Goal: Task Accomplishment & Management: Complete application form

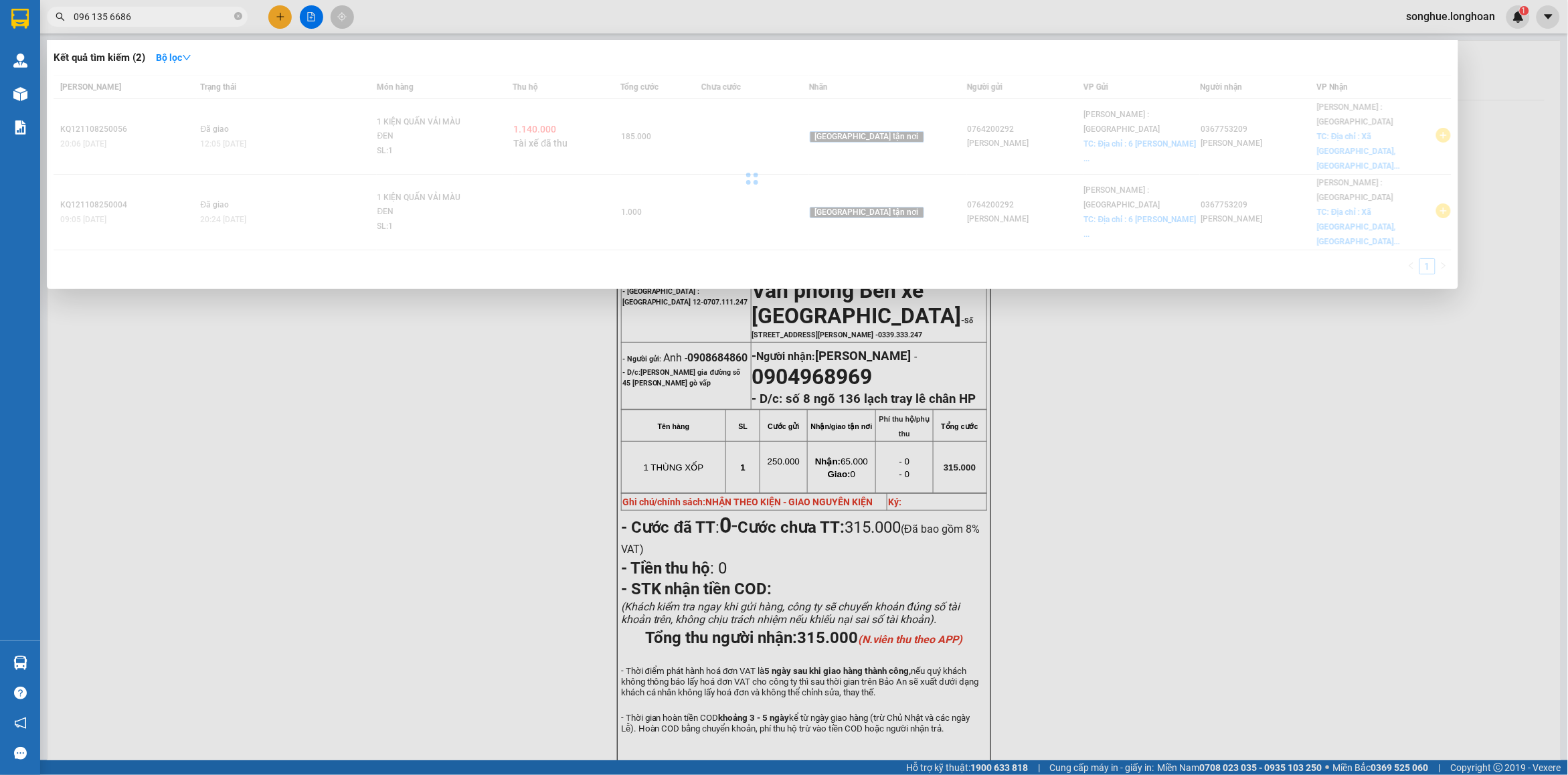
click at [114, 19] on input "096 135 6686" at bounding box center [152, 17] width 158 height 15
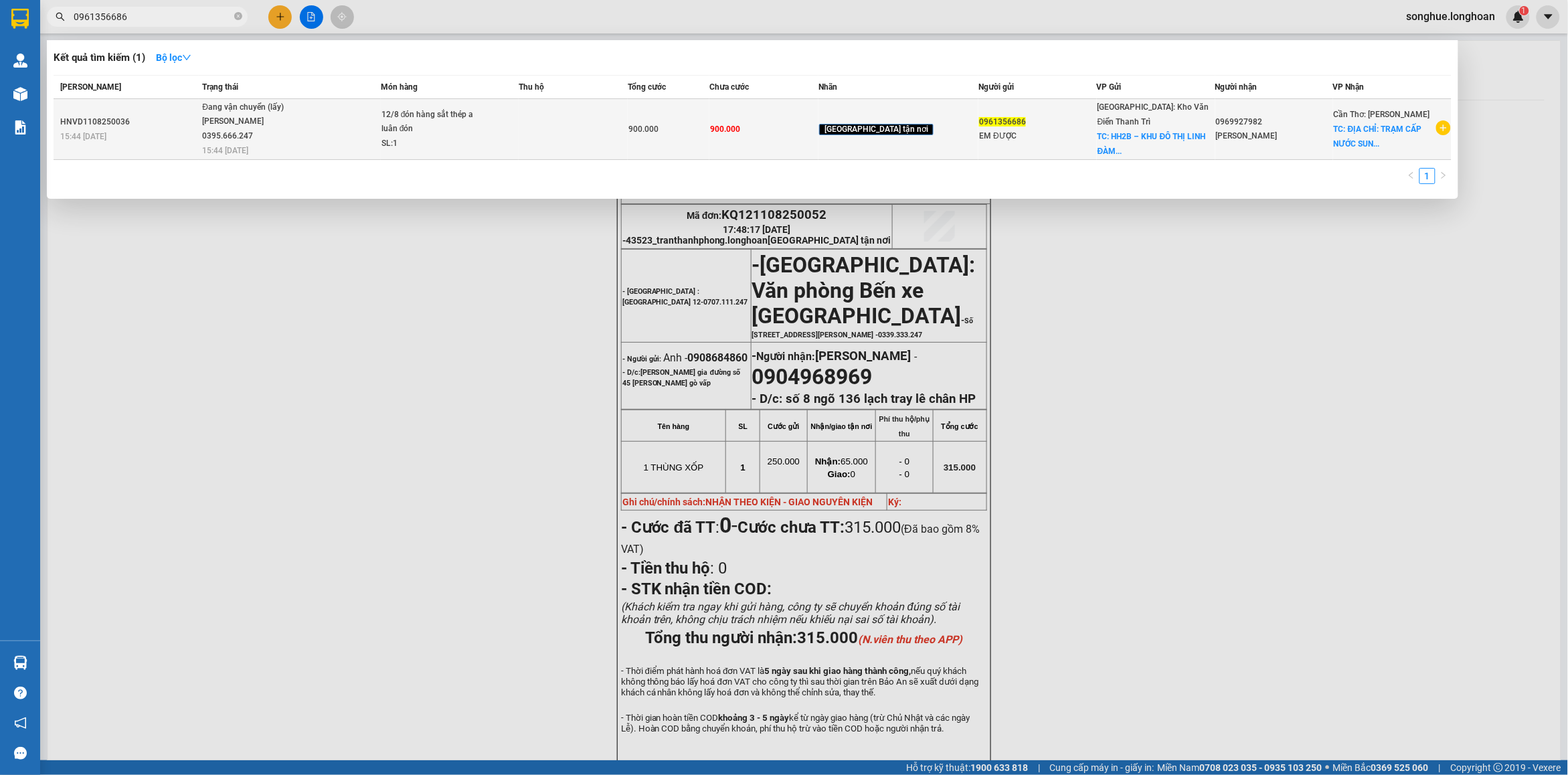
type input "0961356686"
click at [400, 108] on div "12/8 đón hàng sắt thép a luân đón" at bounding box center [432, 122] width 101 height 29
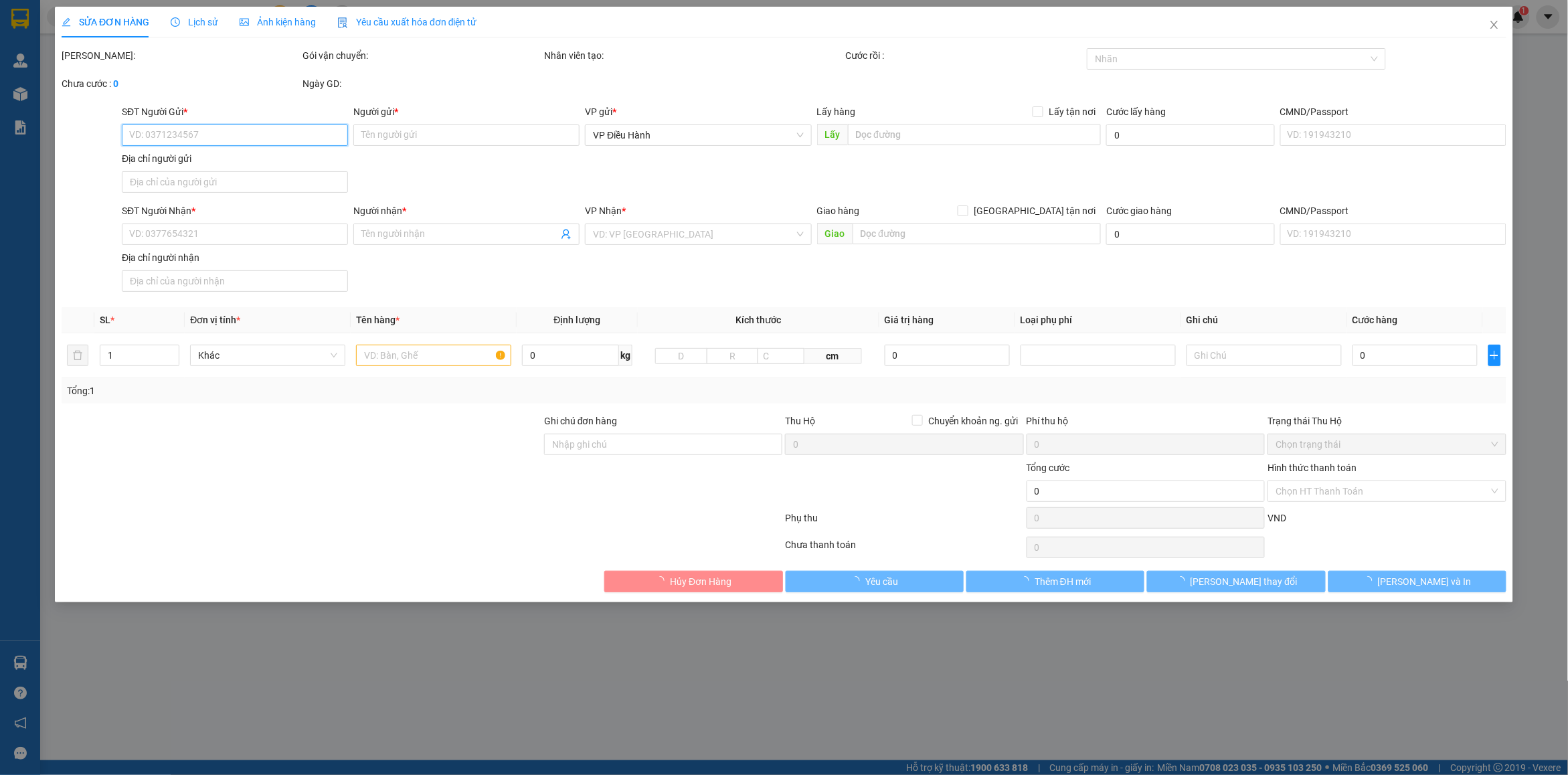
type input "0961356686"
type input "EM ĐƯỢC"
checkbox input "true"
type input "HH2B – KHU ĐÔ THỊ LINH ĐÀM, [GEOGRAPHIC_DATA], [GEOGRAPHIC_DATA], [GEOGRAPHIC_D…"
type input "0969927982"
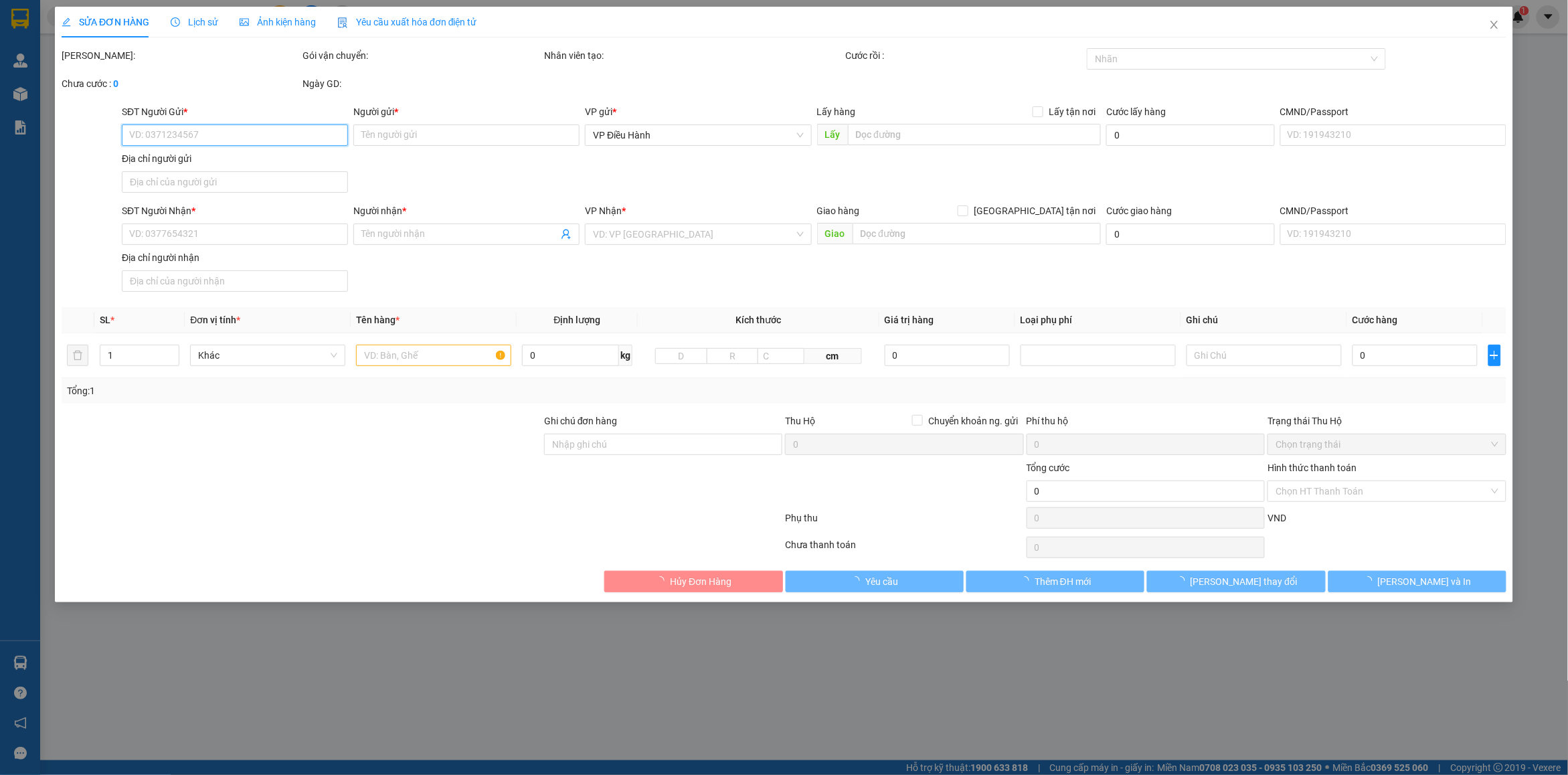
type input "[PERSON_NAME]"
checkbox input "true"
type input "ĐỊA CHỈ: TRẠM CẤP NƯỚC SUNG ĐINH – [STREET_ADDRESS], [GEOGRAPHIC_DATA]."
type input "900.000"
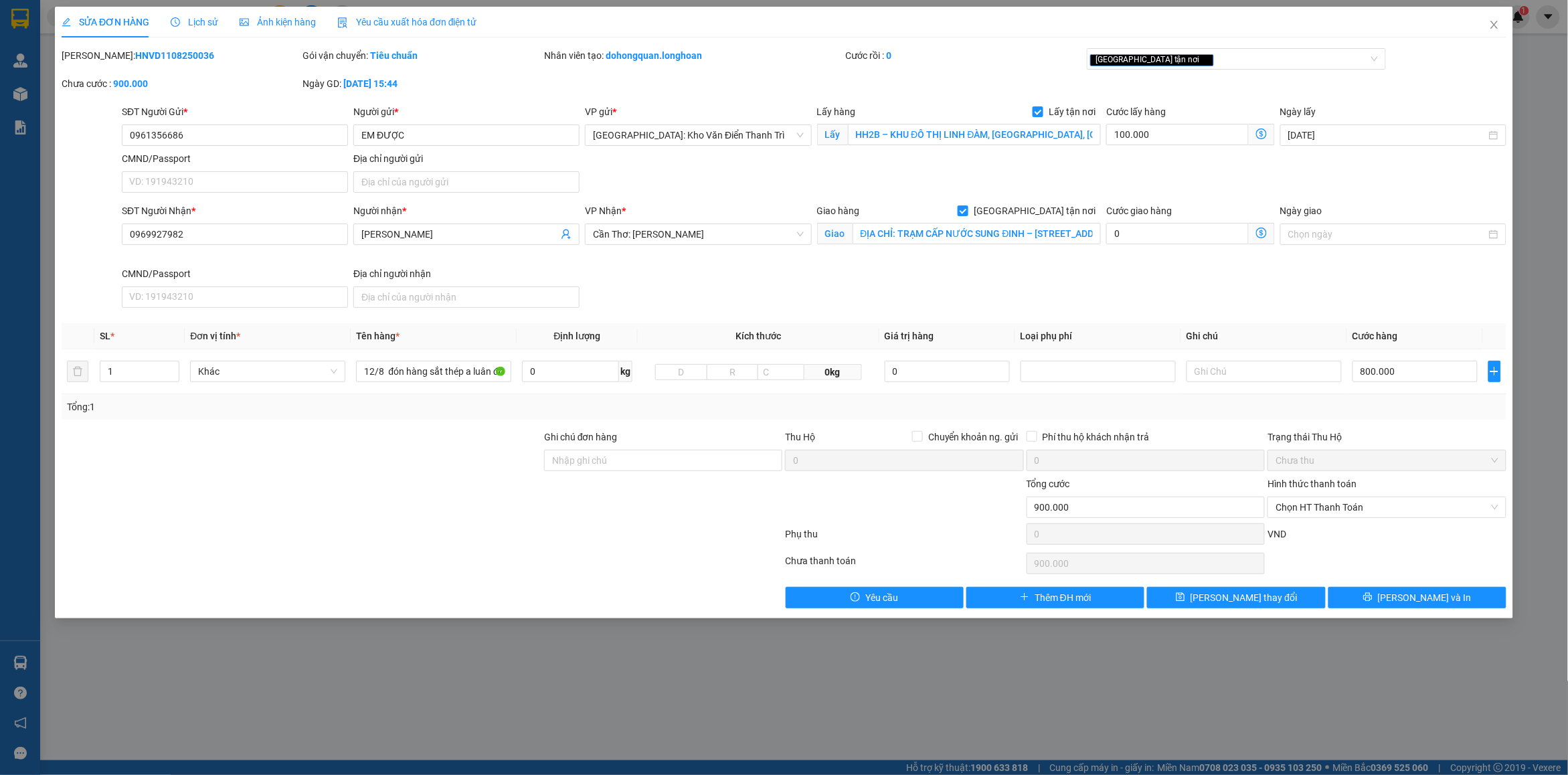
click at [209, 23] on span "Lịch sử" at bounding box center [195, 22] width 48 height 11
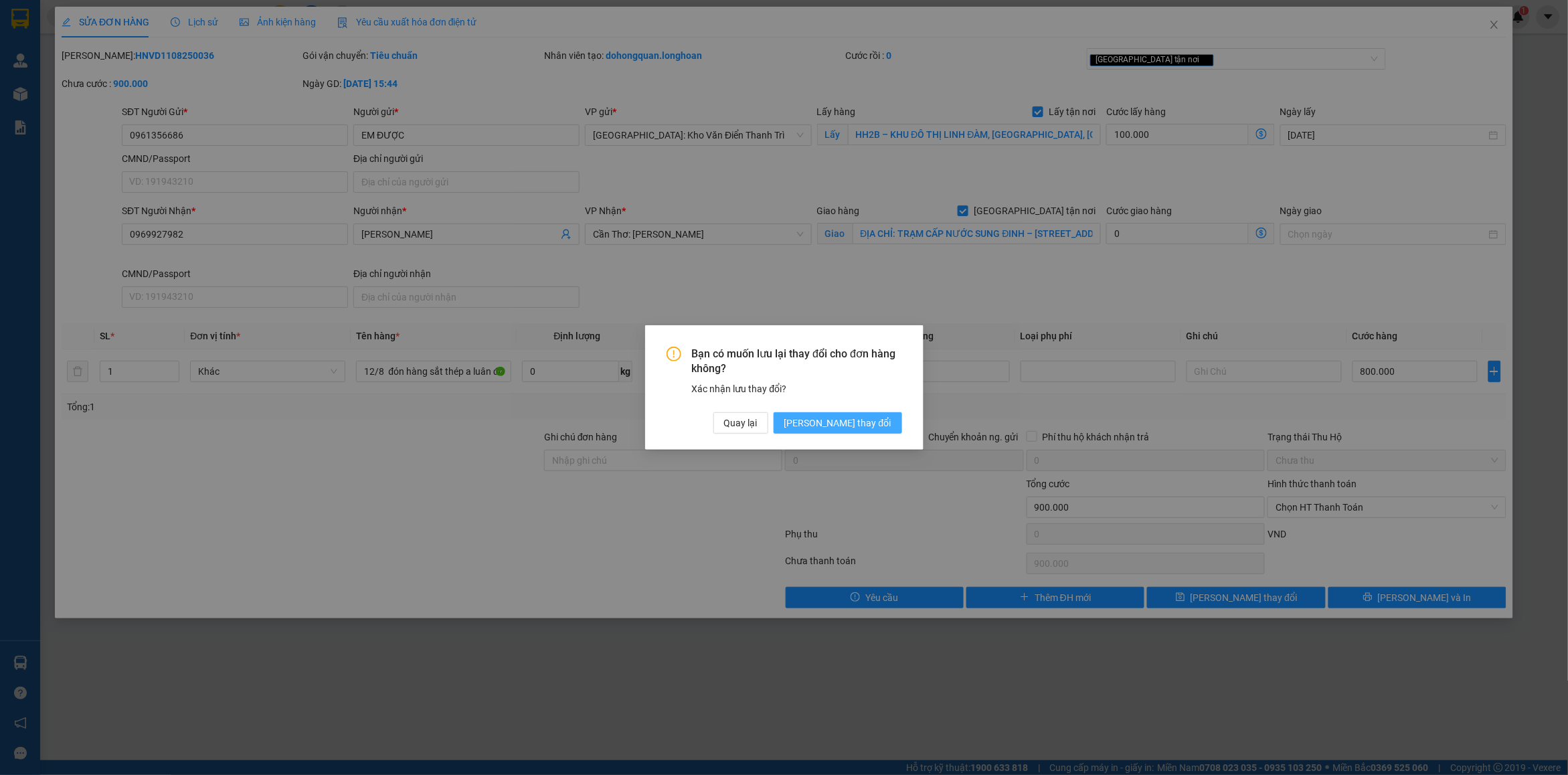
click at [850, 420] on span "[PERSON_NAME] thay đổi" at bounding box center [837, 423] width 107 height 15
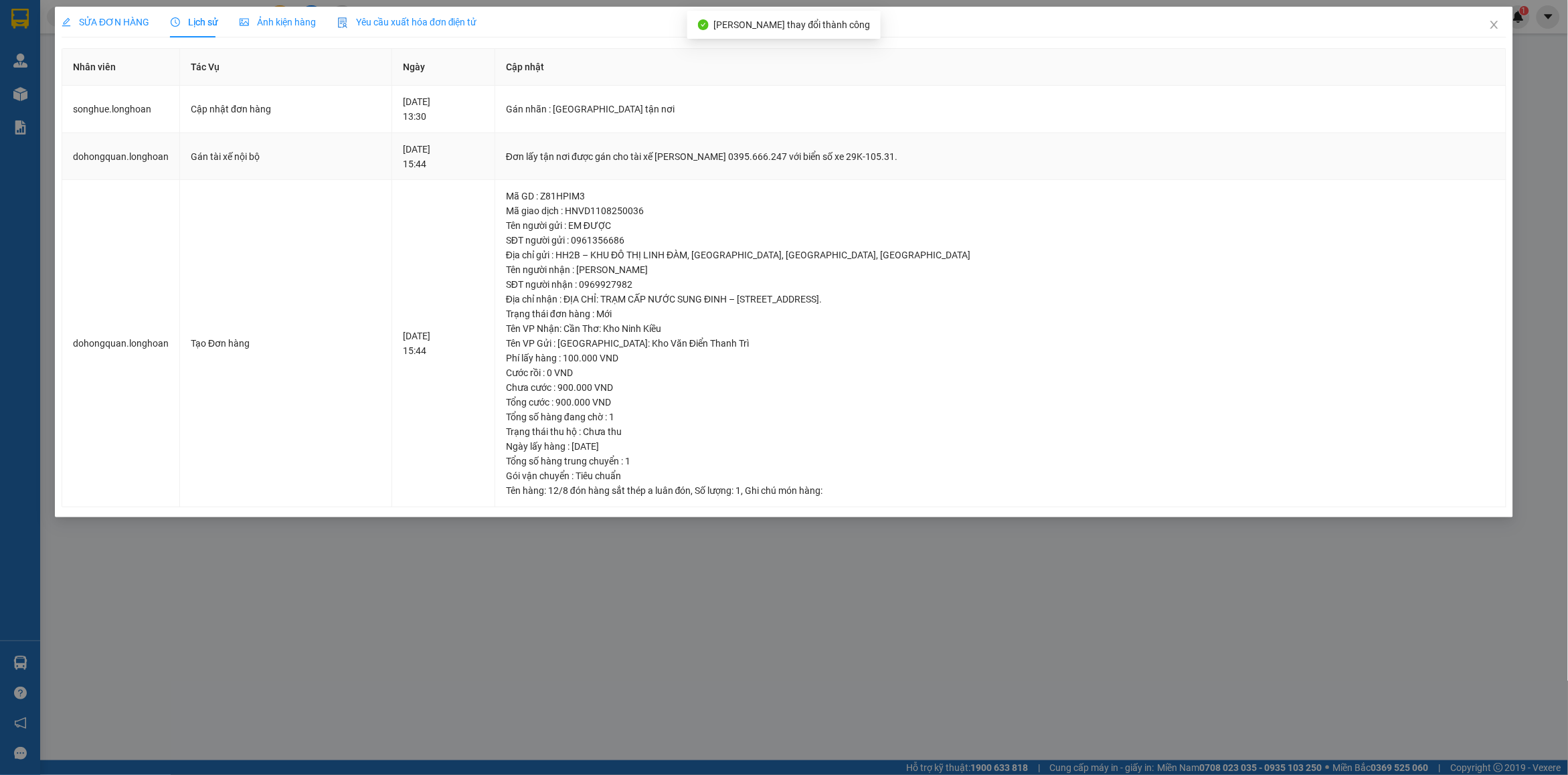
click at [676, 157] on div "Đơn lấy tận nơi được gán cho tài xế [PERSON_NAME] 0395.666.247 với biển số xe 2…" at bounding box center [1001, 156] width 989 height 15
copy div "Đơn lấy tận nơi được gán cho tài xế [PERSON_NAME] 0395.666.247 với biển số xe 2…"
drag, startPoint x: 1488, startPoint y: 29, endPoint x: 1392, endPoint y: 20, distance: 96.4
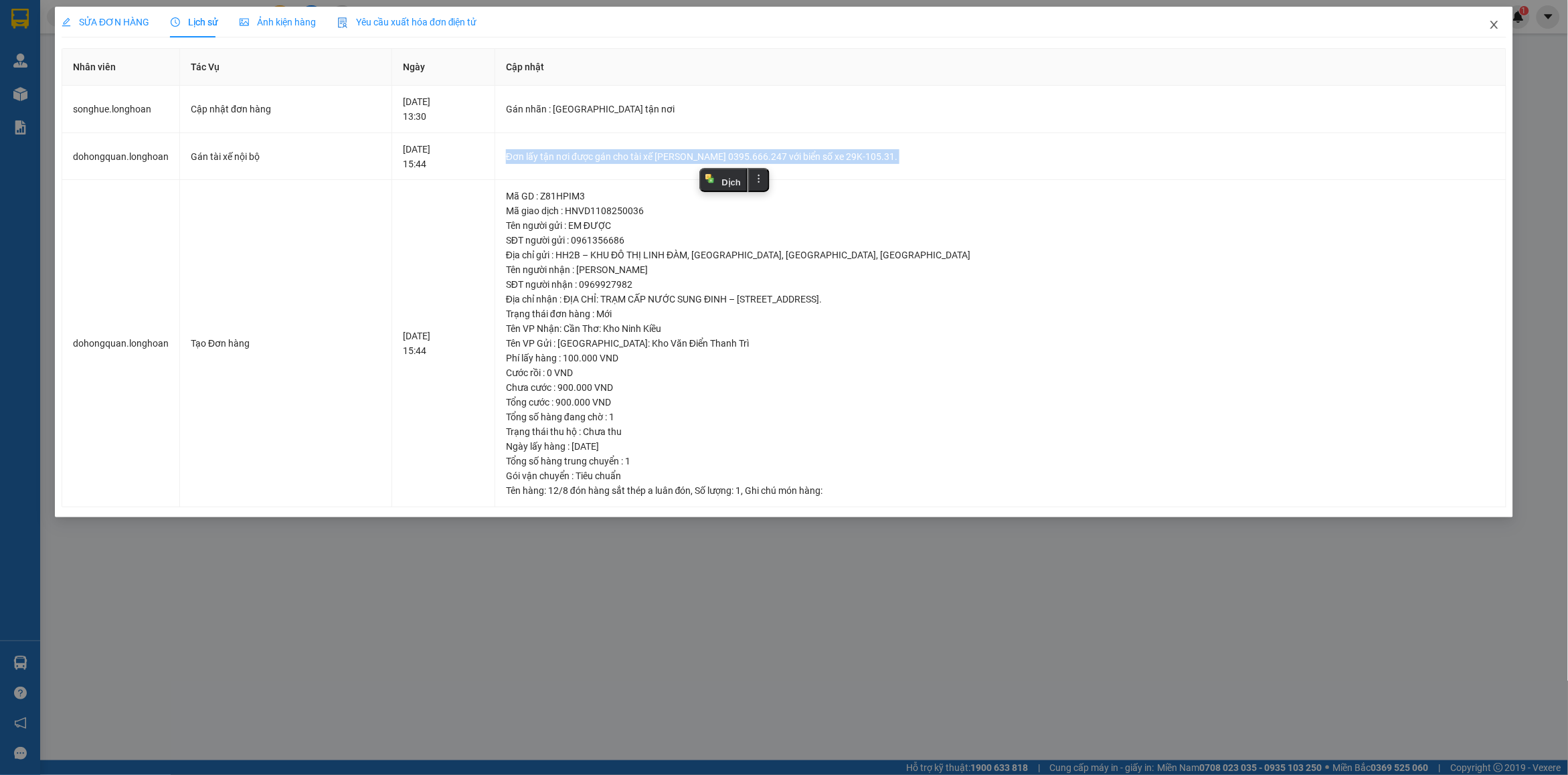
click at [1490, 28] on span "Close" at bounding box center [1494, 25] width 37 height 37
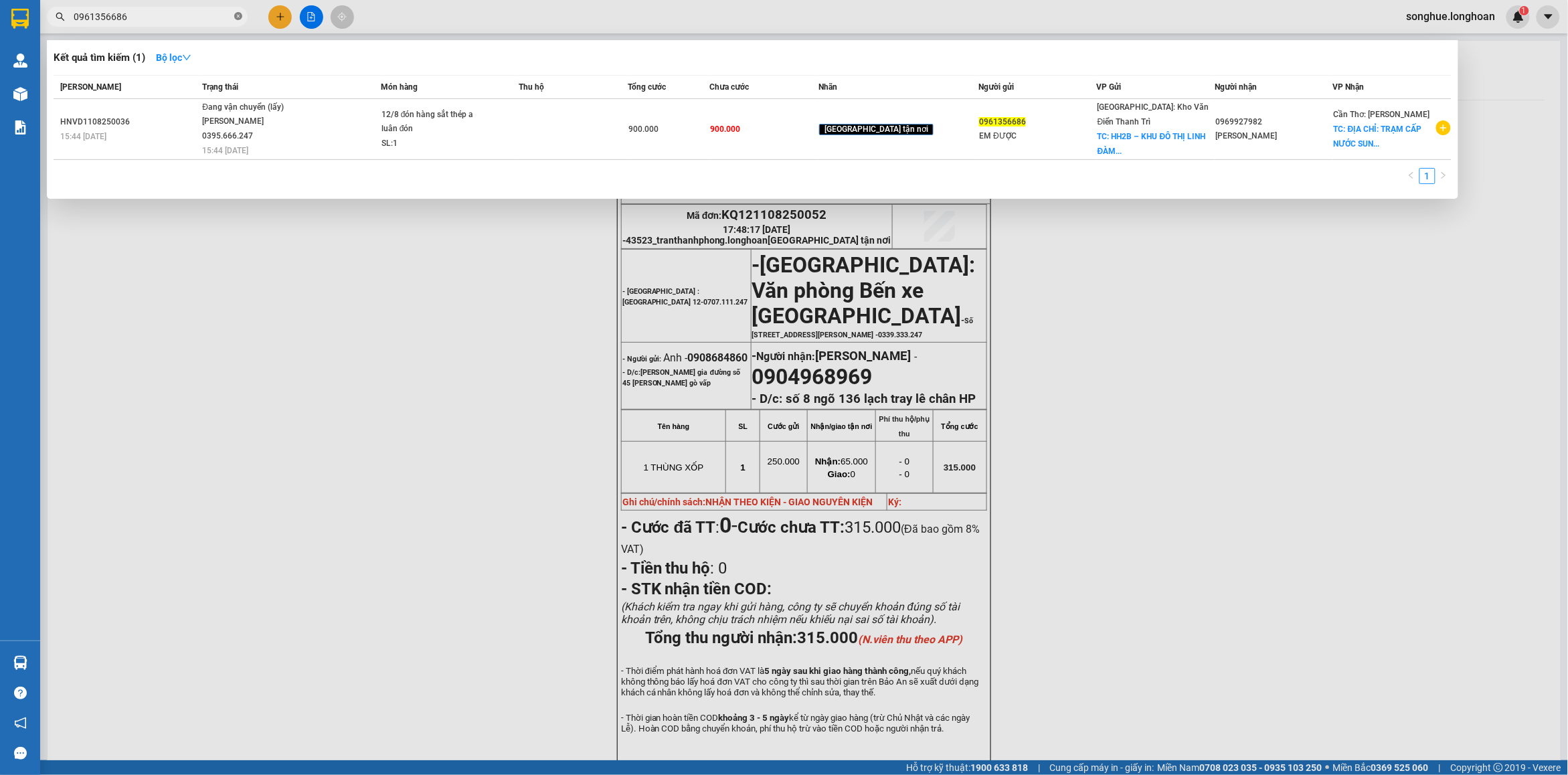
click at [235, 12] on span at bounding box center [238, 17] width 8 height 13
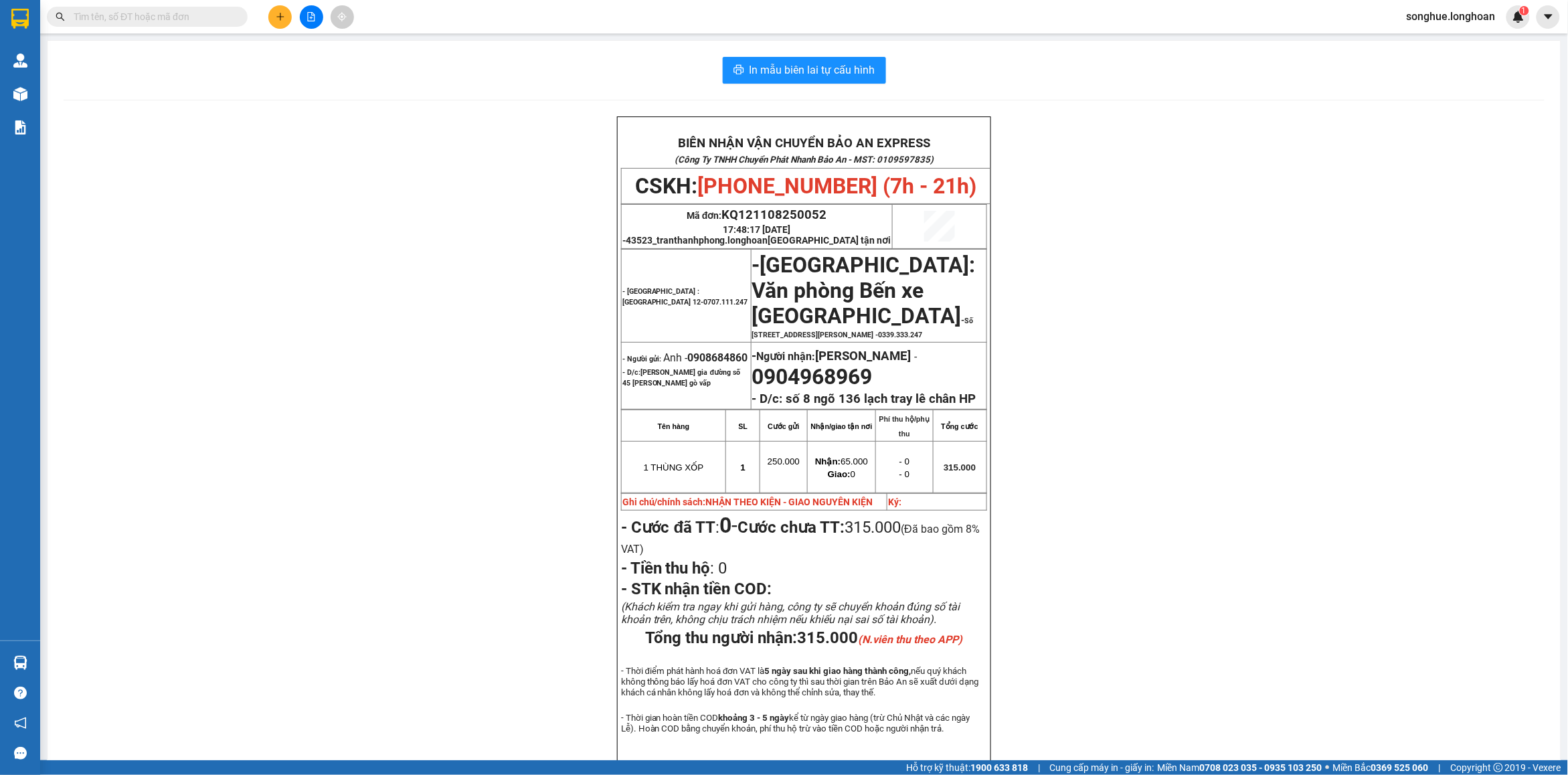
paste input "0339294550"
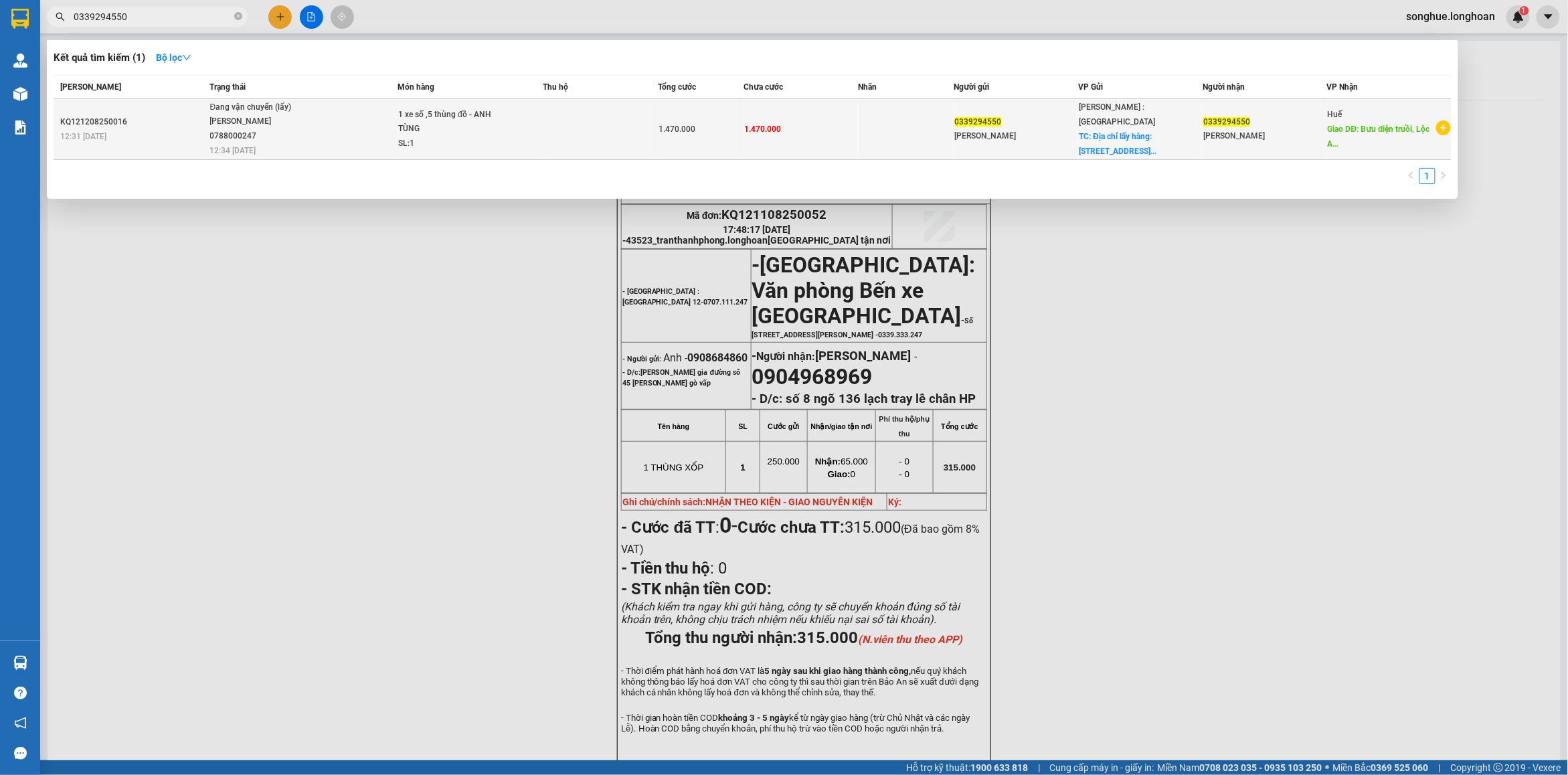
type input "0339294550"
click at [347, 136] on span "Đang vận chuyển (lấy) [PERSON_NAME] 0788000247 12:34 [DATE]" at bounding box center [303, 129] width 187 height 56
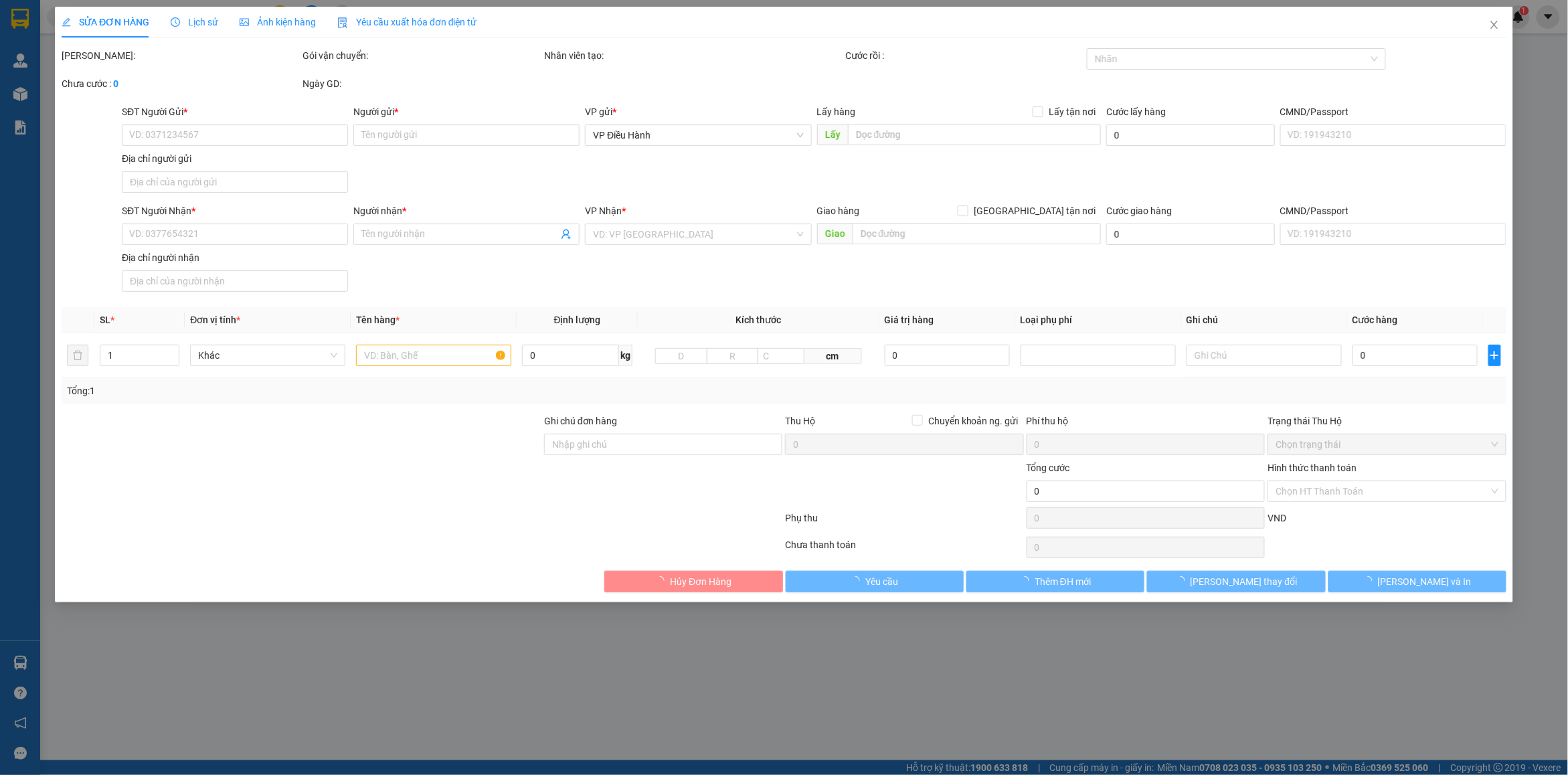
type input "0339294550"
type input "[PERSON_NAME]"
checkbox input "true"
type input "Địa chỉ lấy hàng: [STREET_ADDRESS]"
type input "0339294550"
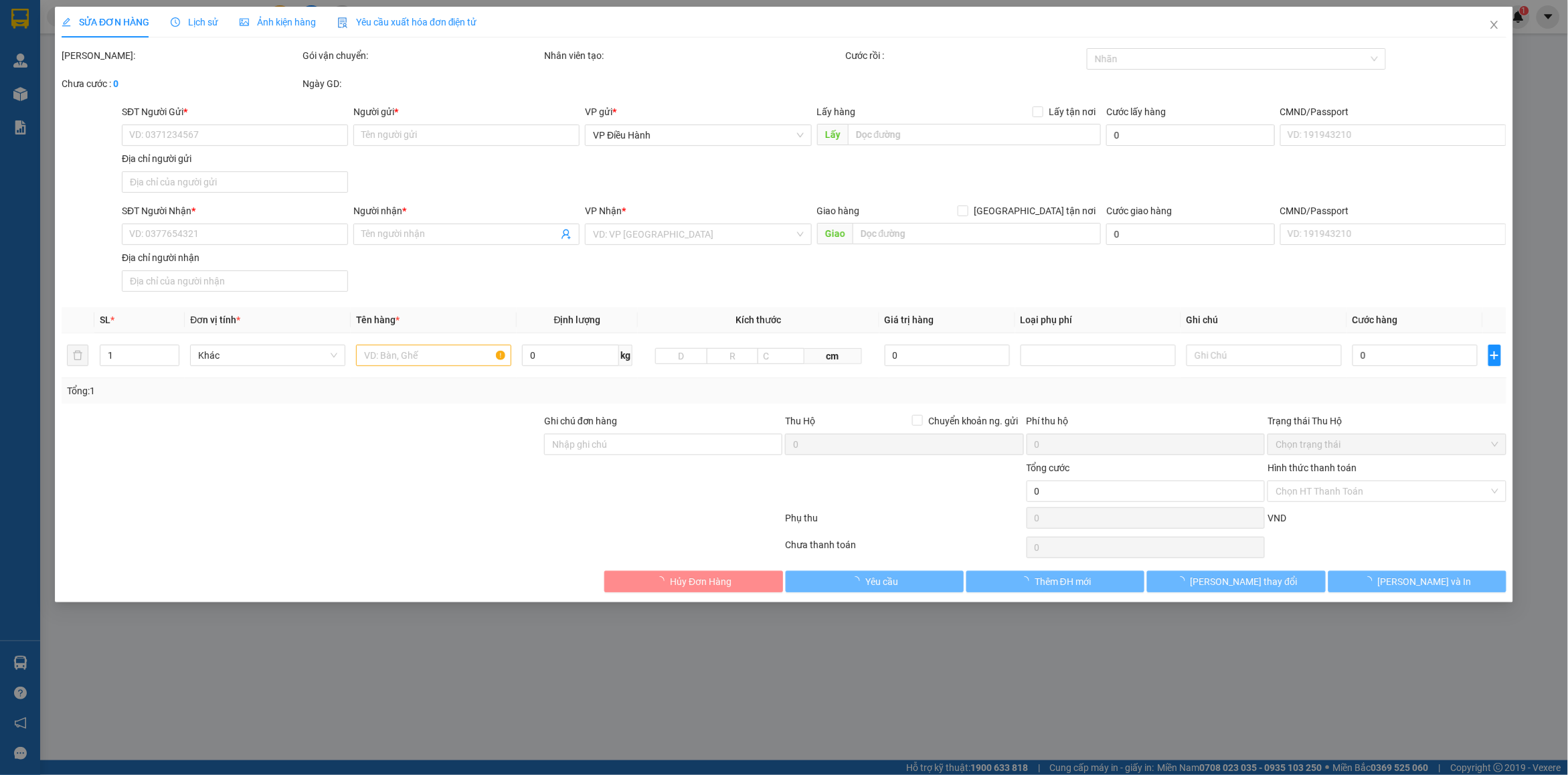
type input "[PERSON_NAME]"
type input "Bưu điện truồi, [GEOGRAPHIC_DATA], [GEOGRAPHIC_DATA], [PERSON_NAME][GEOGRAPHIC_…"
type input "1.470.000"
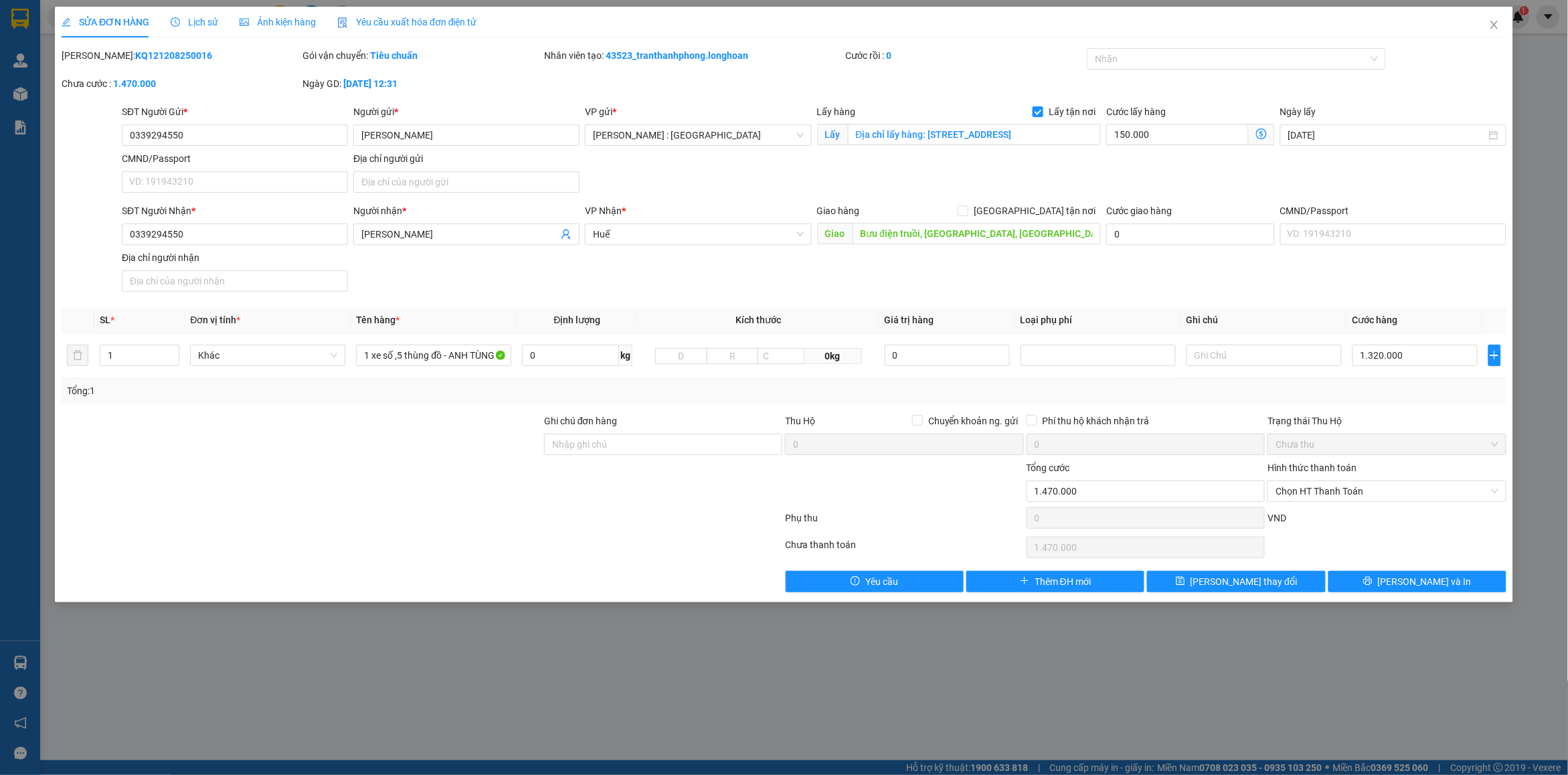
click at [209, 20] on span "Lịch sử" at bounding box center [195, 22] width 48 height 11
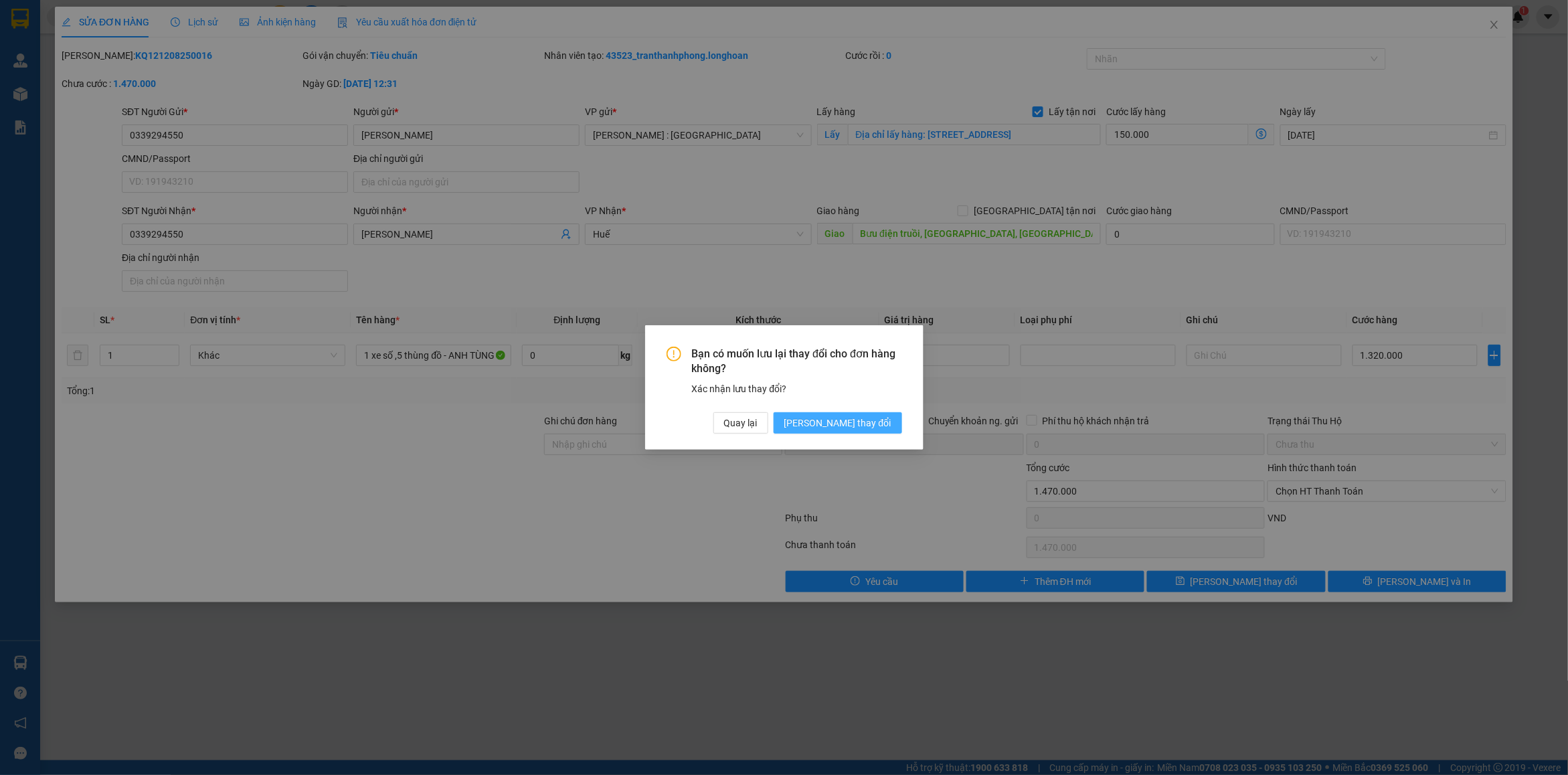
click at [890, 433] on button "[PERSON_NAME] thay đổi" at bounding box center [837, 423] width 129 height 21
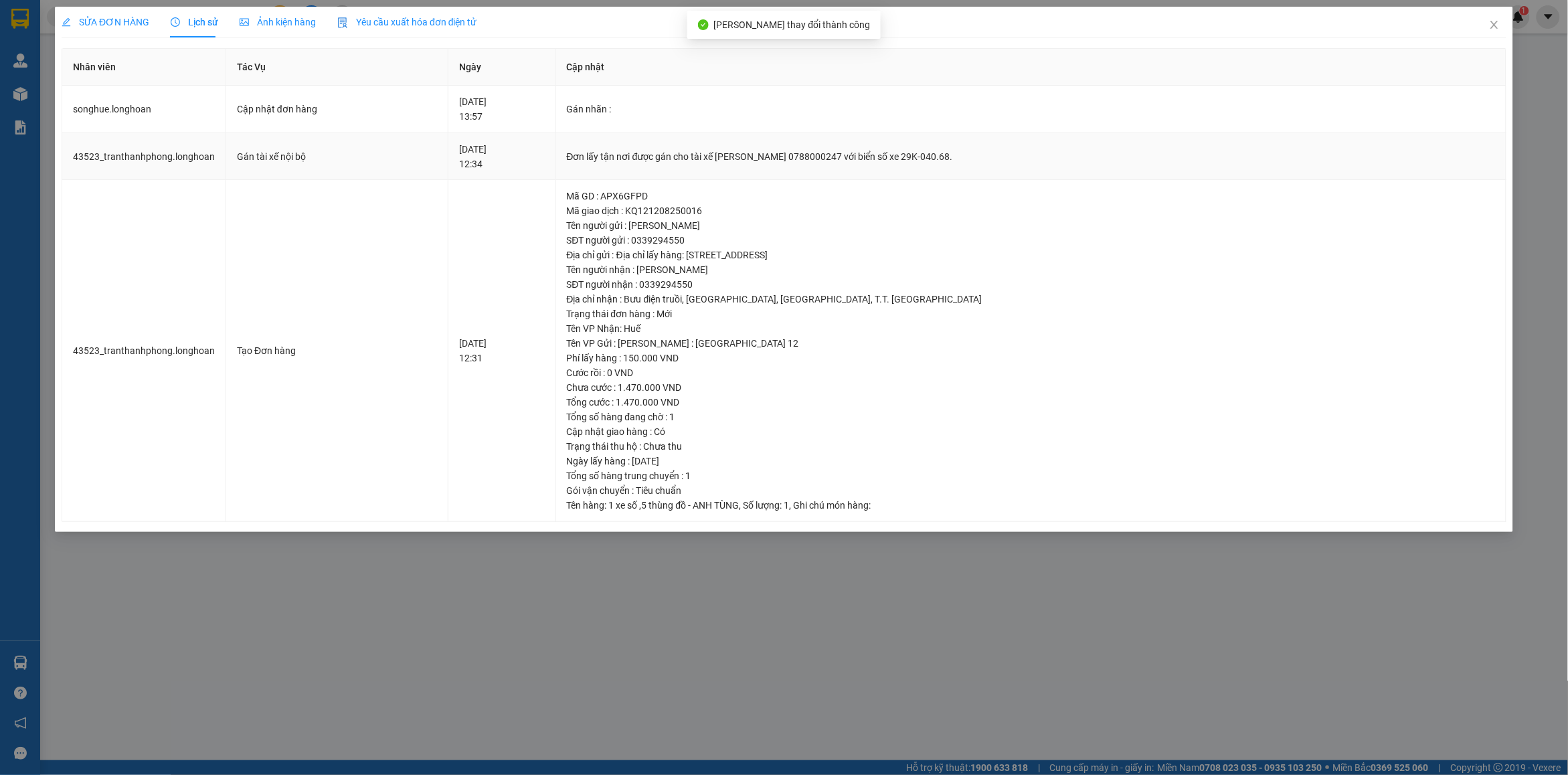
click at [769, 165] on td "Đơn lấy tận nơi được gán cho tài xế [PERSON_NAME] 0788000247 với biển số xe 29K…" at bounding box center [1031, 157] width 950 height 48
click at [788, 161] on div "Đơn lấy tận nơi được gán cho tài xế [PERSON_NAME] 0788000247 với biển số xe 29K…" at bounding box center [1031, 156] width 929 height 15
copy div "Đơn lấy tận nơi được gán cho tài xế [PERSON_NAME] 0788000247 với biển số xe 29K…"
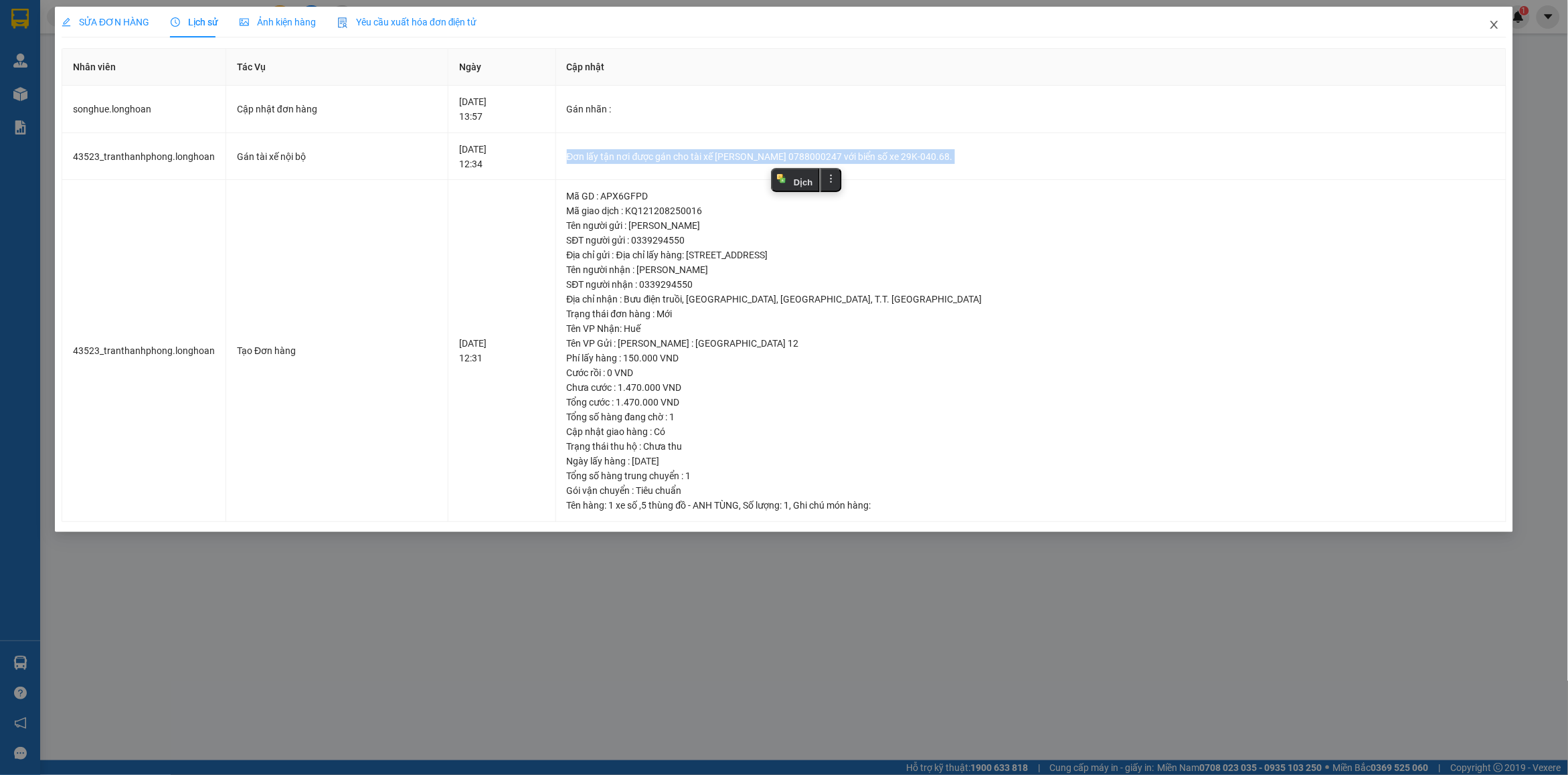
click at [1506, 29] on span "Close" at bounding box center [1494, 25] width 37 height 37
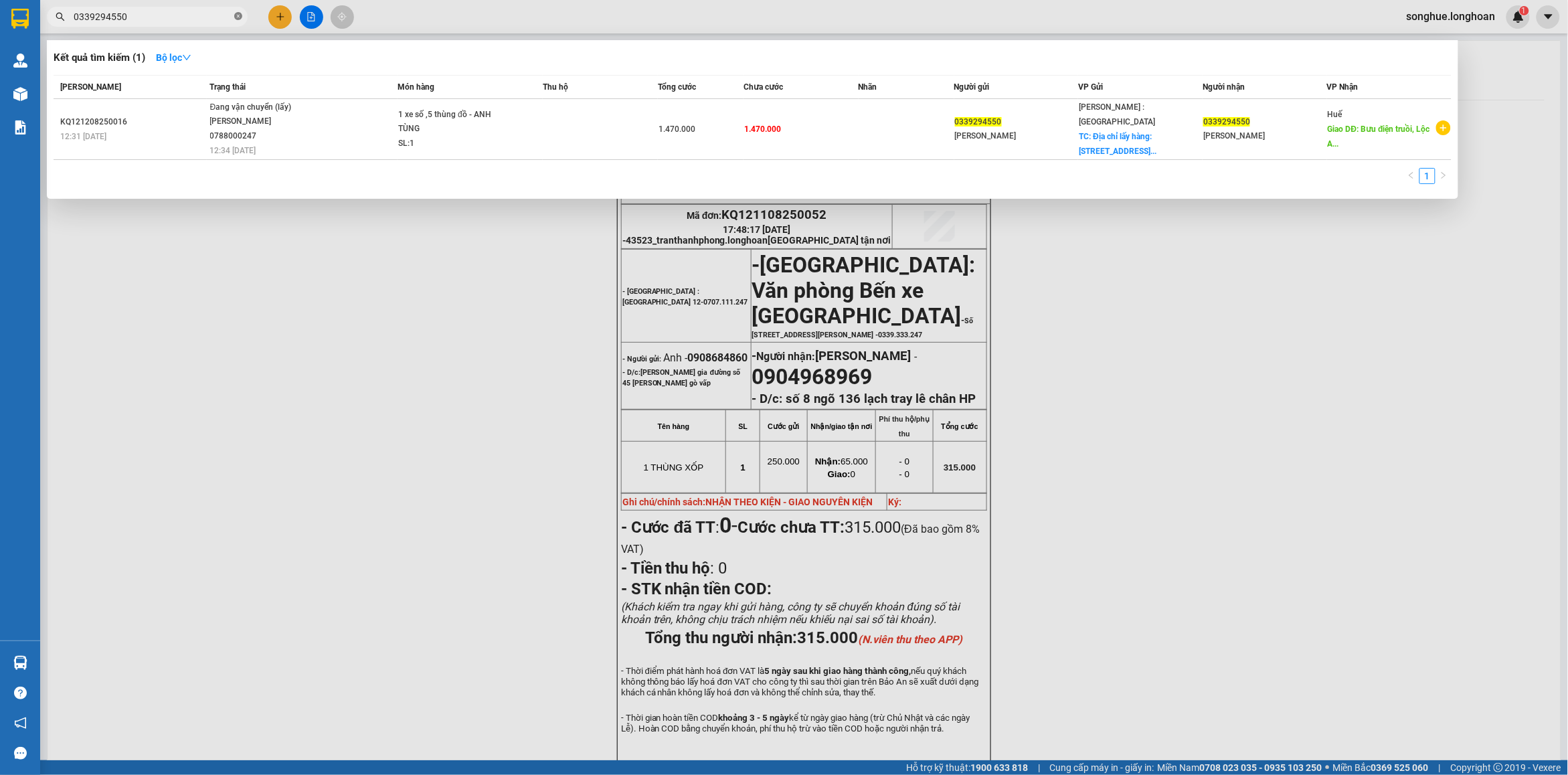
click at [241, 15] on icon "close-circle" at bounding box center [238, 16] width 8 height 8
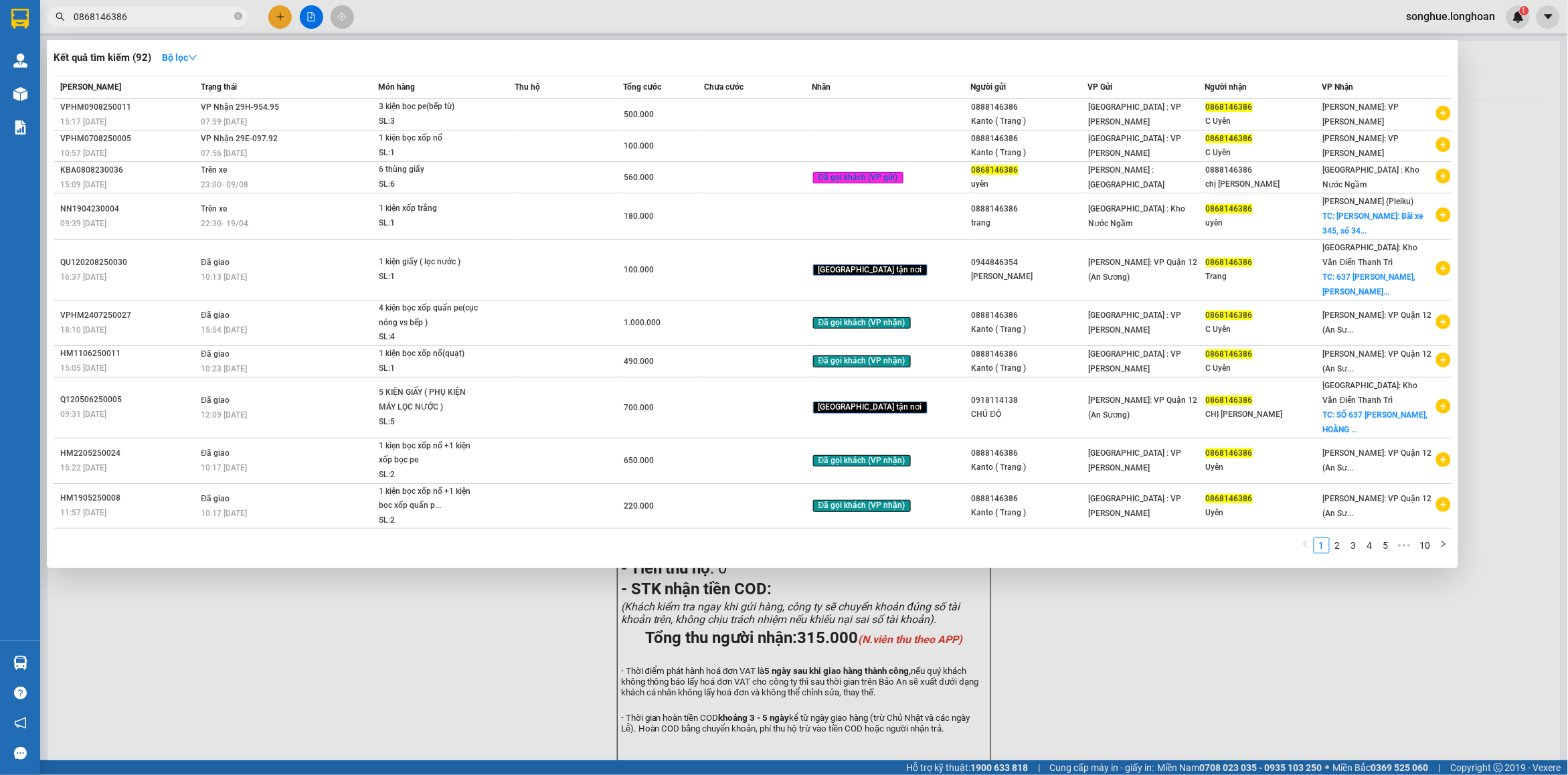
type input "0868146386"
click at [235, 19] on icon "close-circle" at bounding box center [238, 16] width 8 height 8
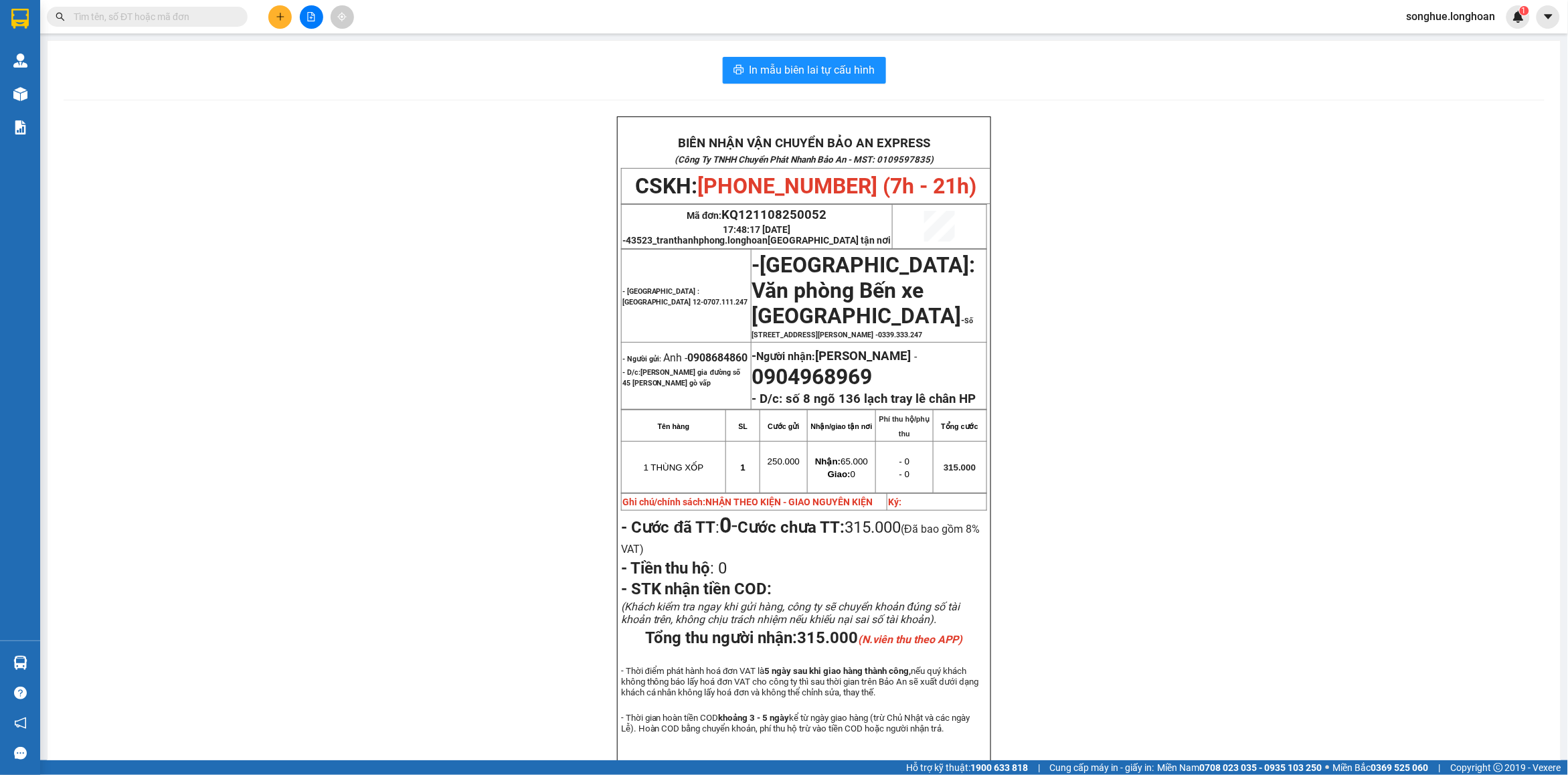
paste input "0966981885"
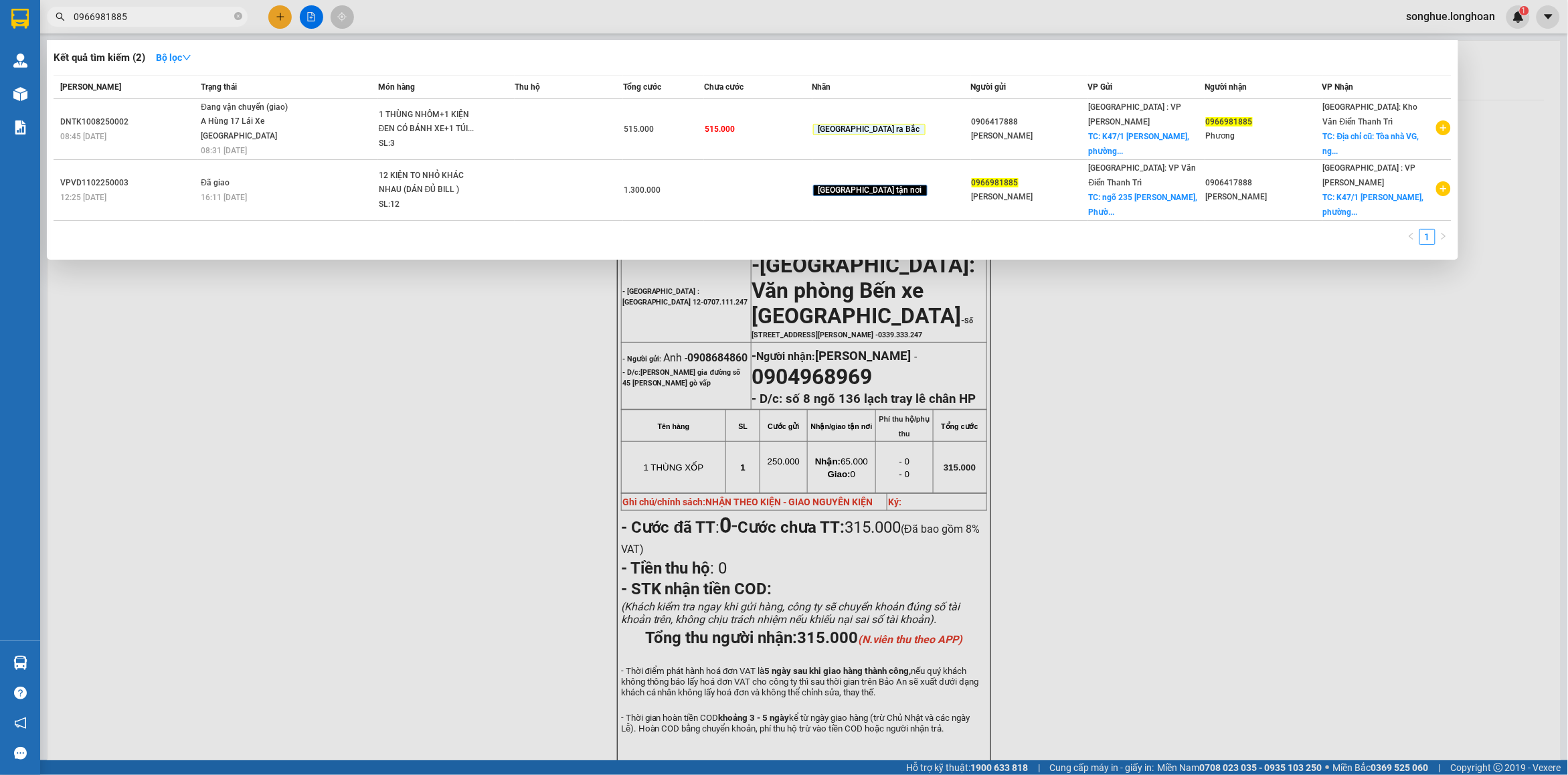
type input "0966981885"
click at [238, 17] on icon "close-circle" at bounding box center [238, 16] width 8 height 8
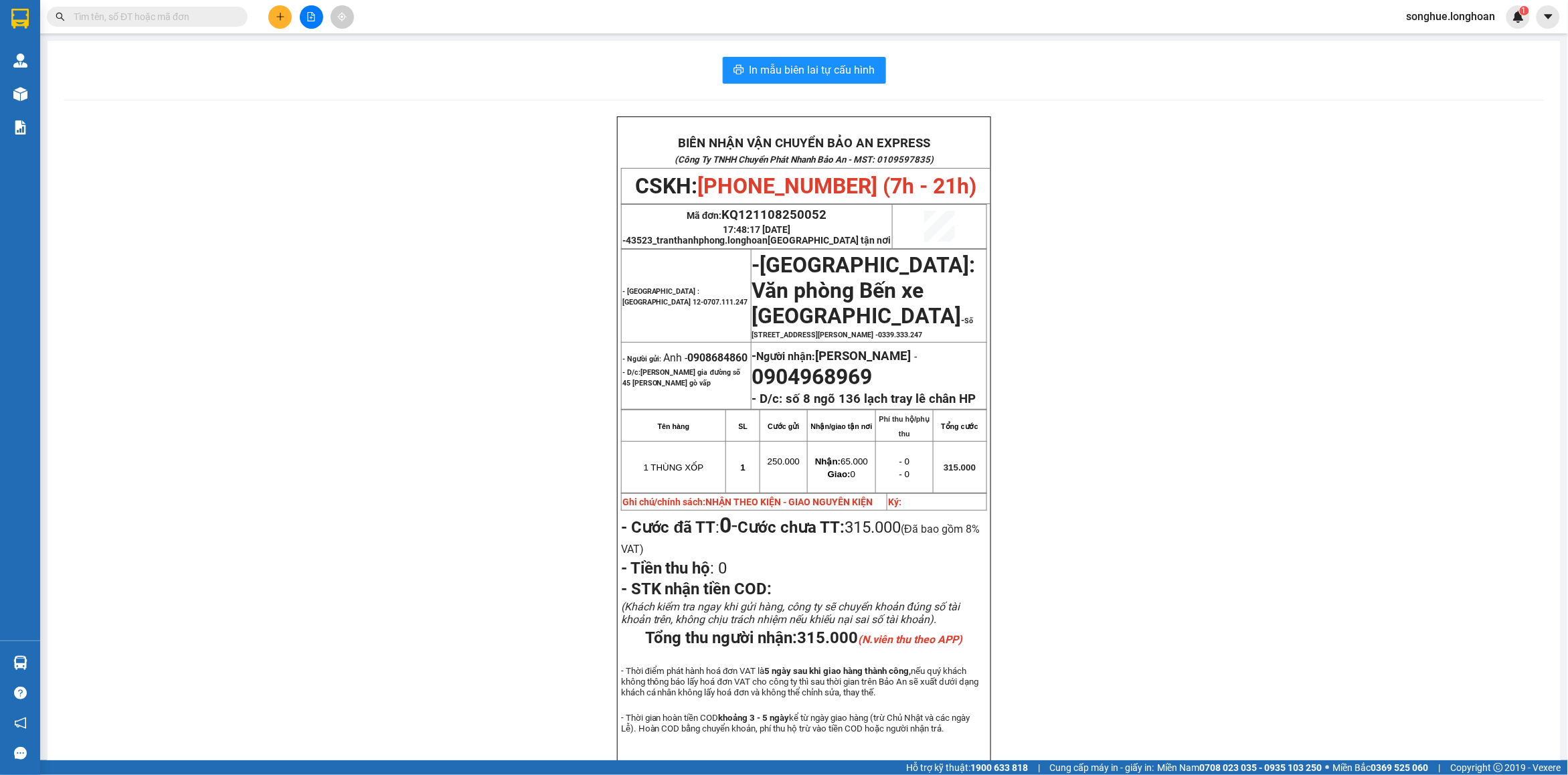
paste input "0906417888"
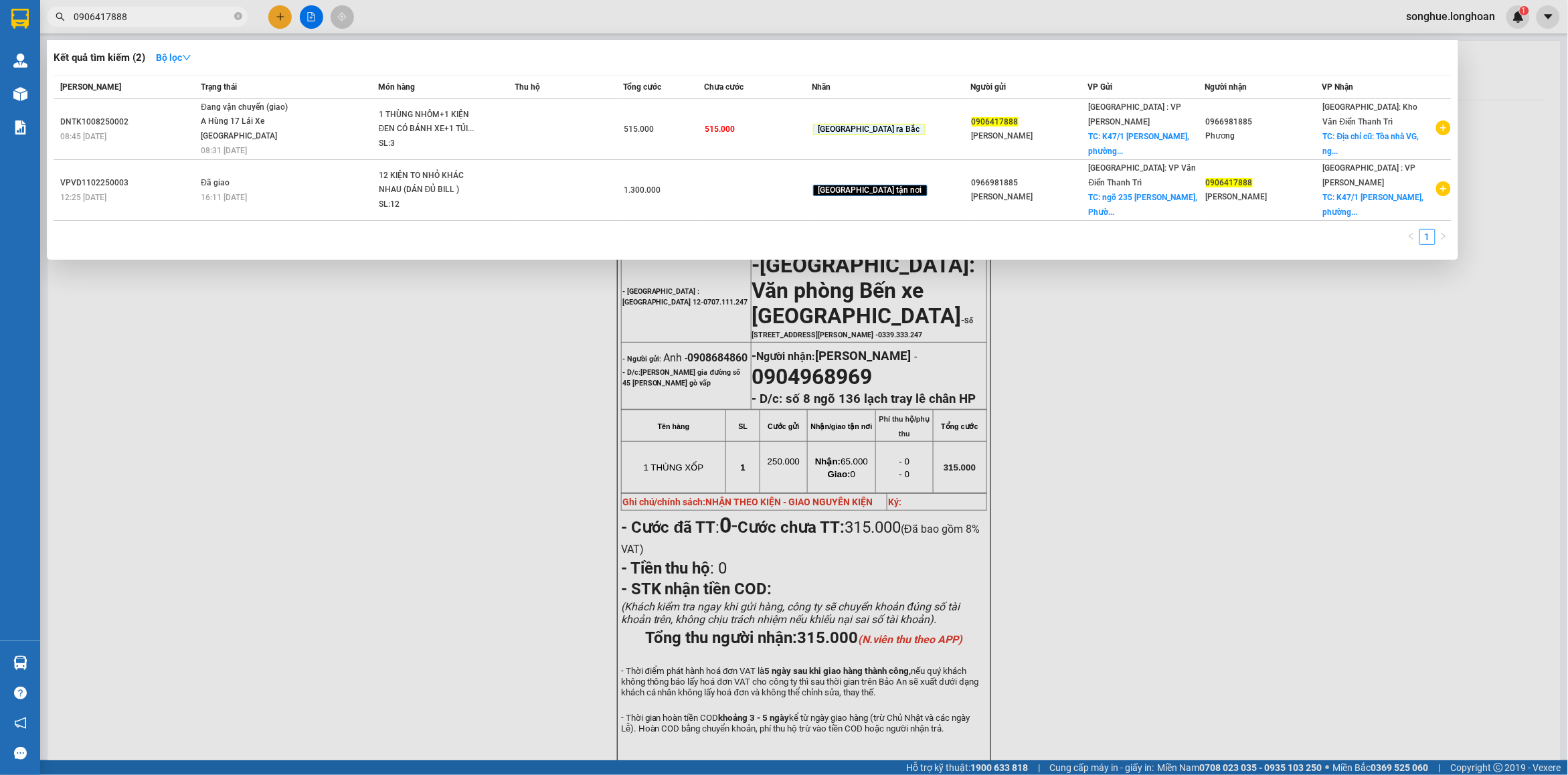
type input "0906417888"
click at [301, 135] on div "A Hùng 17 Lái Xe [GEOGRAPHIC_DATA] 0325666247" at bounding box center [251, 129] width 101 height 29
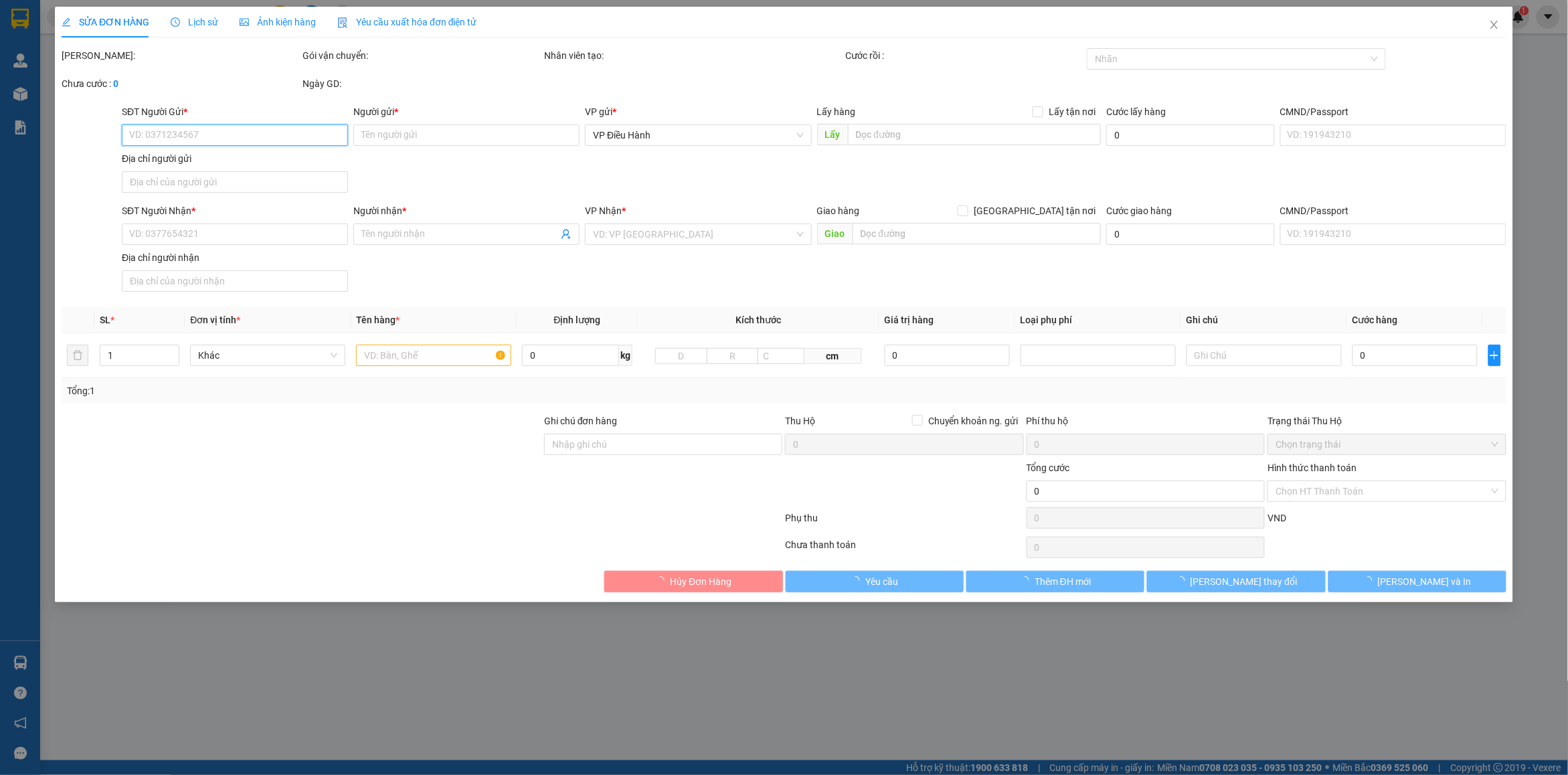
type input "0906417888"
type input "[PERSON_NAME]"
checkbox input "true"
type input "[STREET_ADDRESS][PERSON_NAME]"
type input "0966981885"
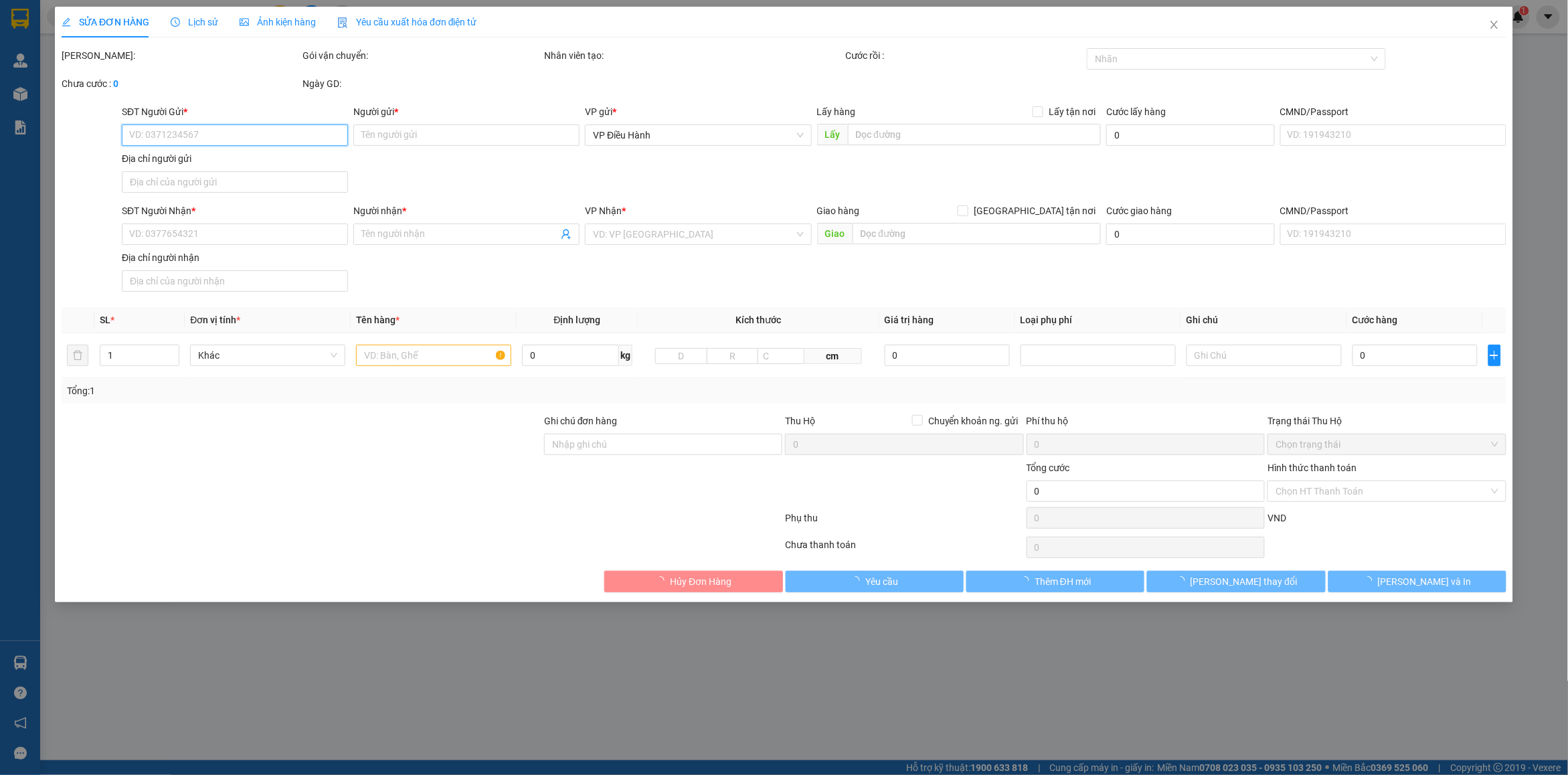
type input "Phương"
checkbox input "true"
type input "Địa chỉ cũ: Tòa nhà VG, ngõ [GEOGRAPHIC_DATA][PERSON_NAME], [GEOGRAPHIC_DATA], …"
type input "515.000"
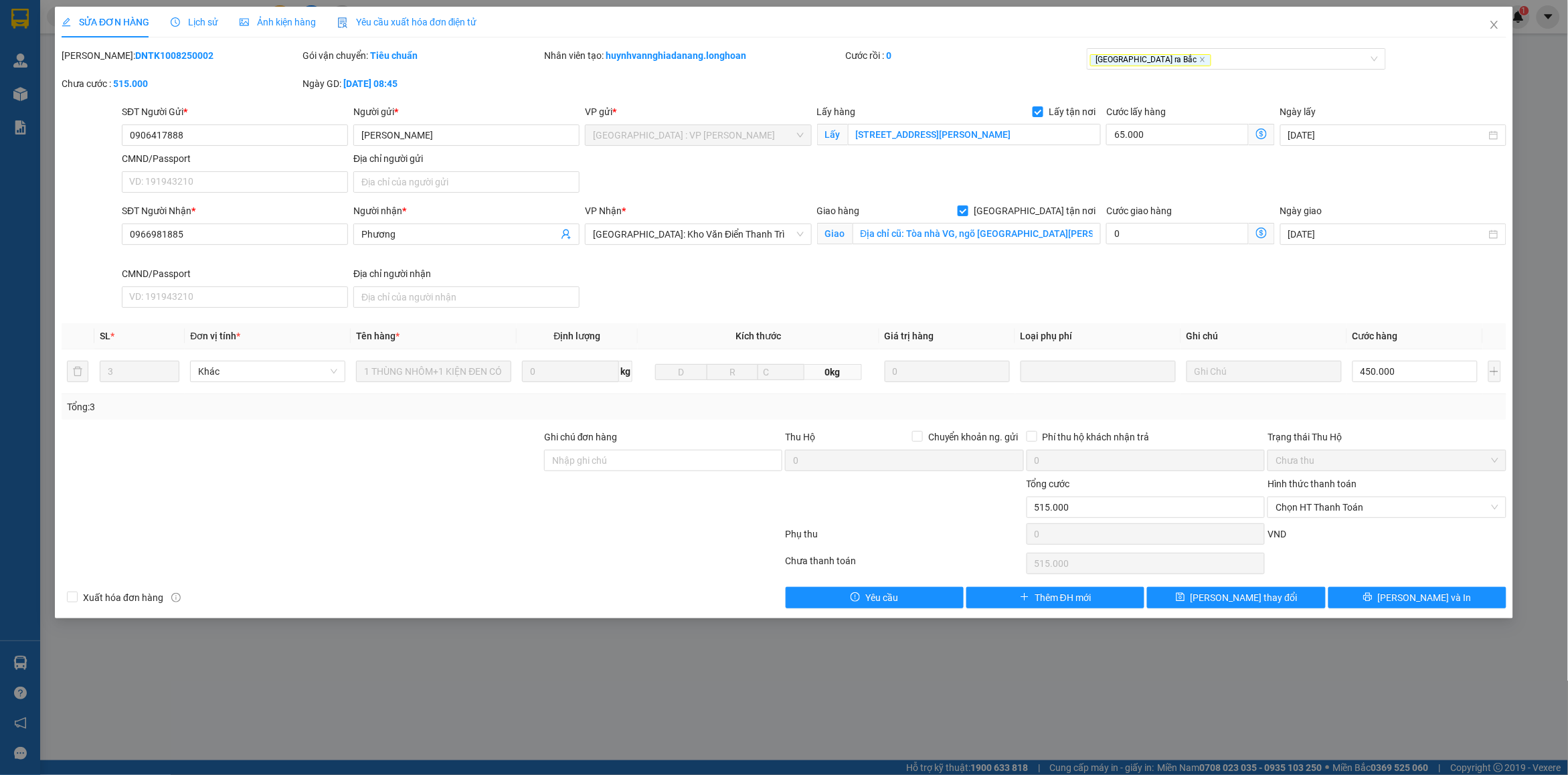
click at [161, 57] on b "DNTK1008250002" at bounding box center [174, 56] width 78 height 11
copy b "DNTK1008250002"
click at [1501, 9] on span "Close" at bounding box center [1494, 25] width 37 height 37
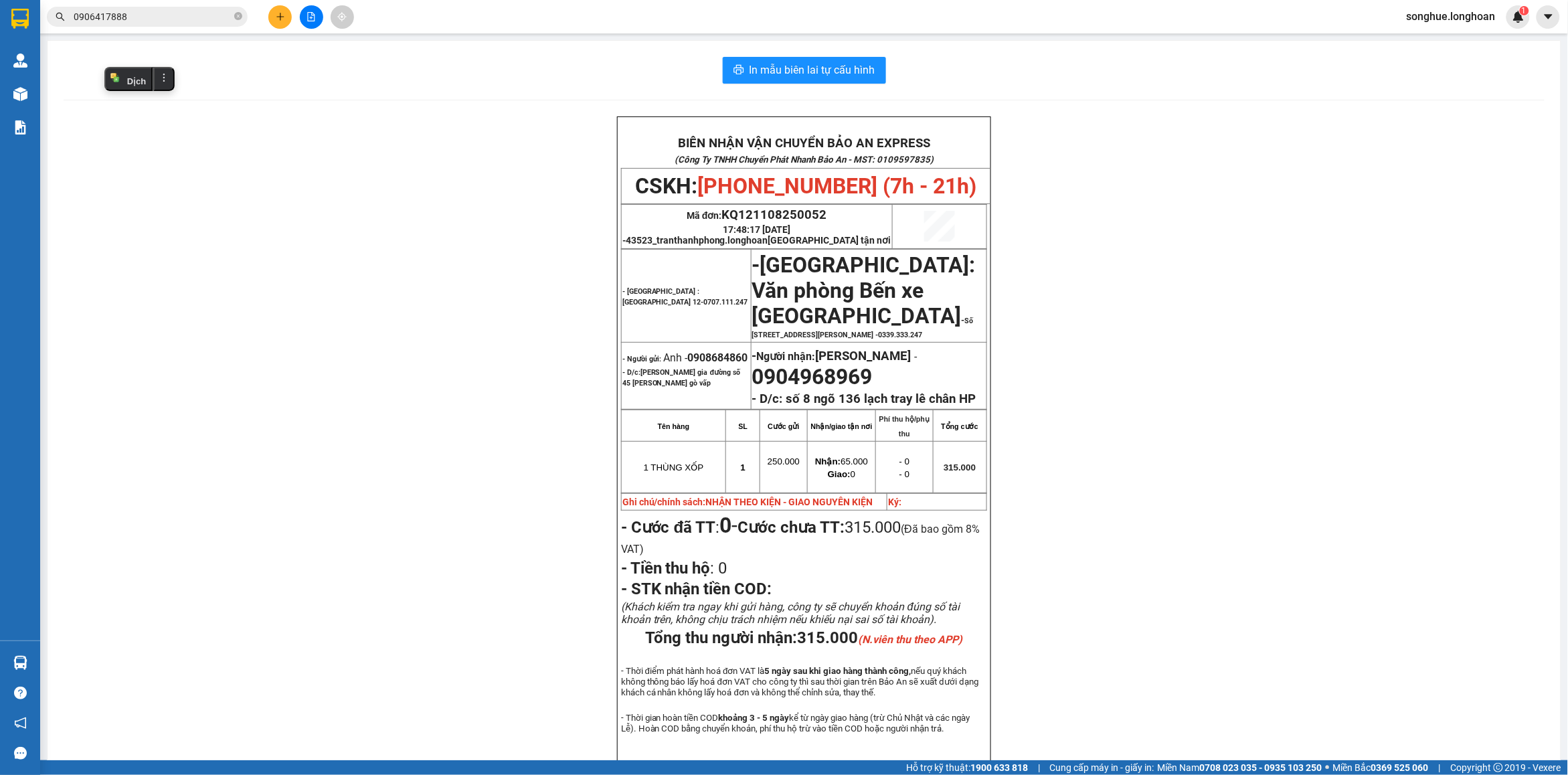
click at [186, 12] on input "0906417888" at bounding box center [152, 17] width 158 height 15
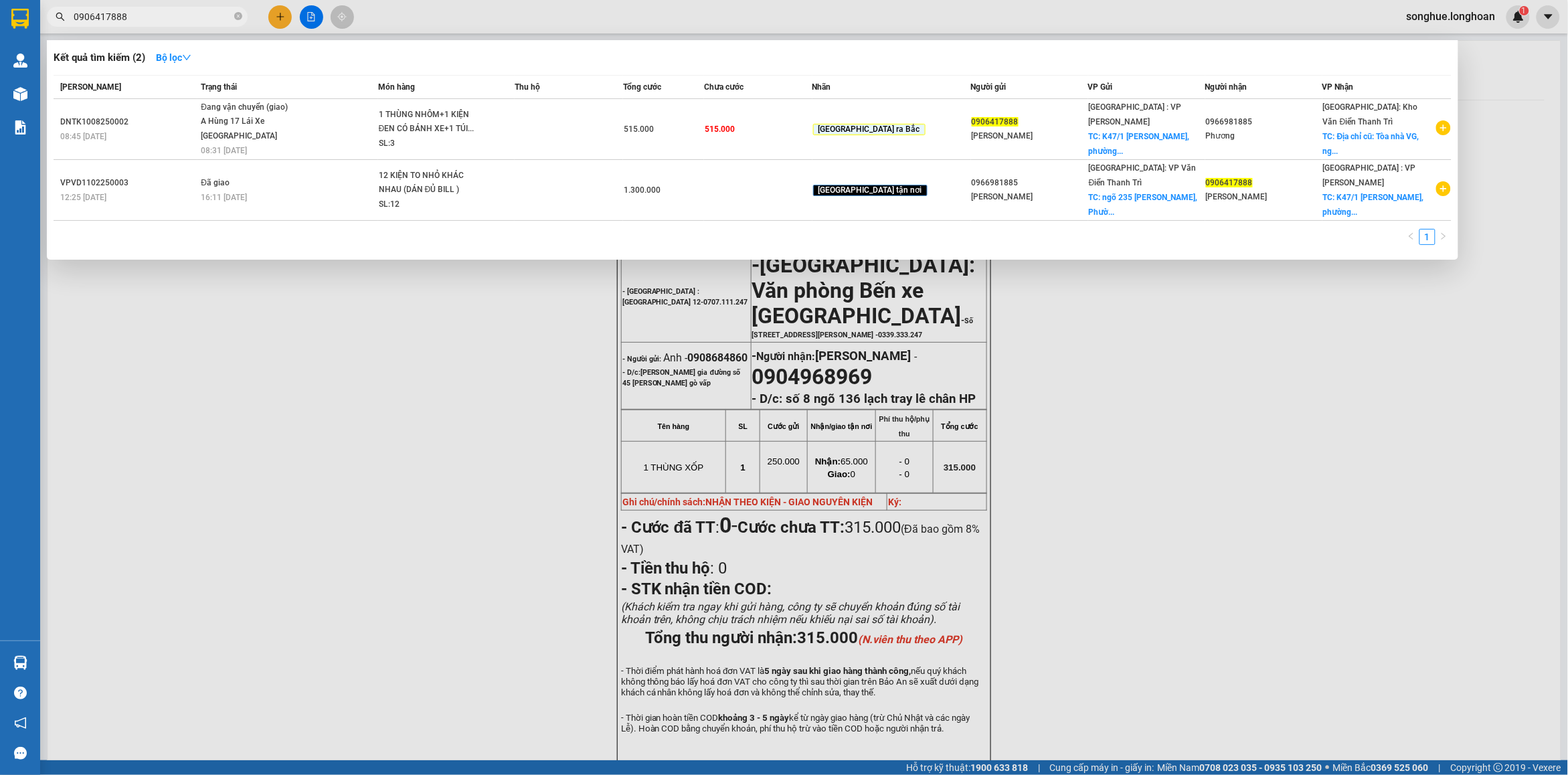
click at [186, 12] on input "0906417888" at bounding box center [152, 17] width 158 height 15
paste input "329043205"
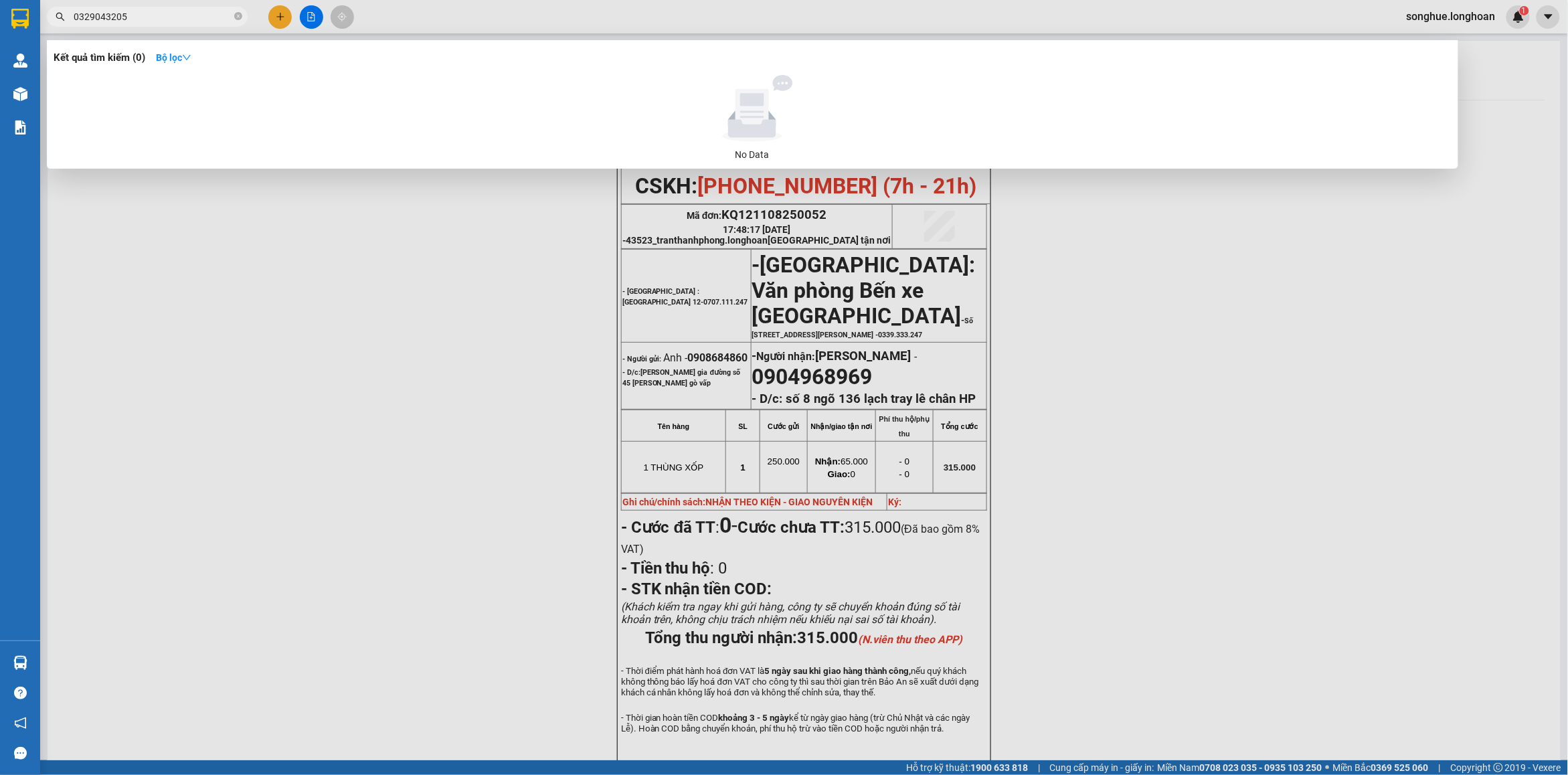
type input "0329043205"
click at [235, 16] on icon "close-circle" at bounding box center [238, 16] width 8 height 8
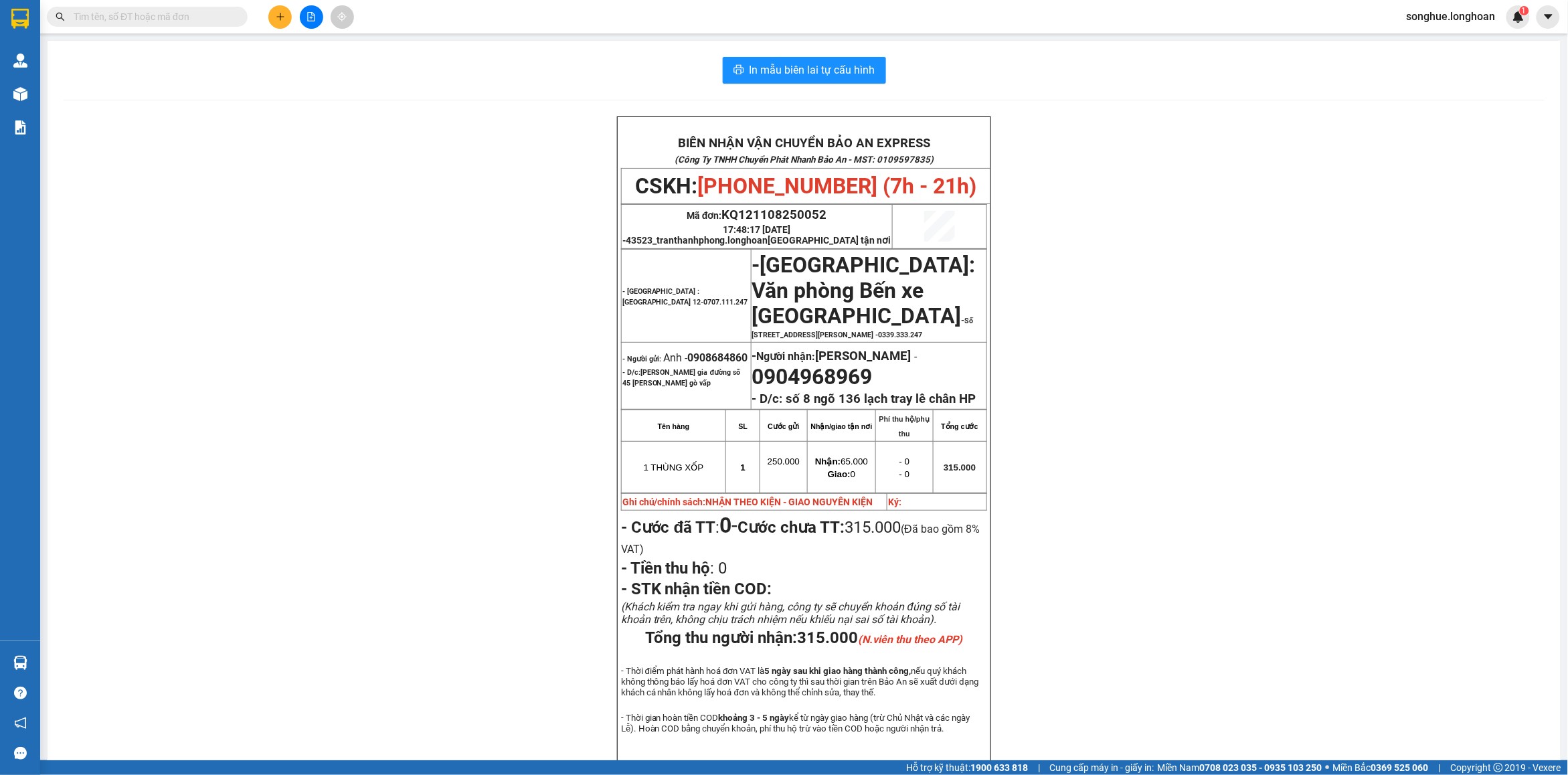
paste input "0943472002"
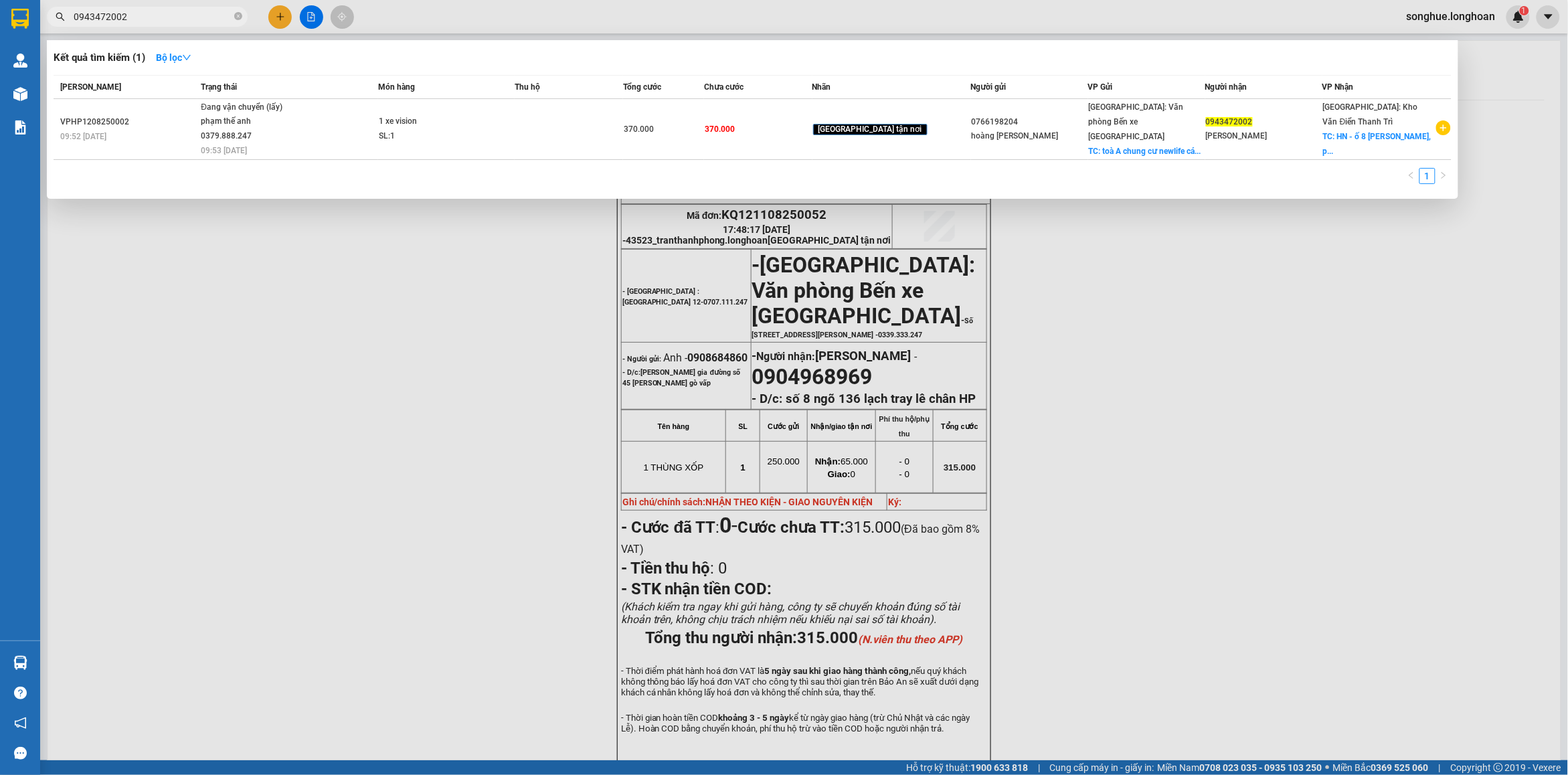
type input "0943472002"
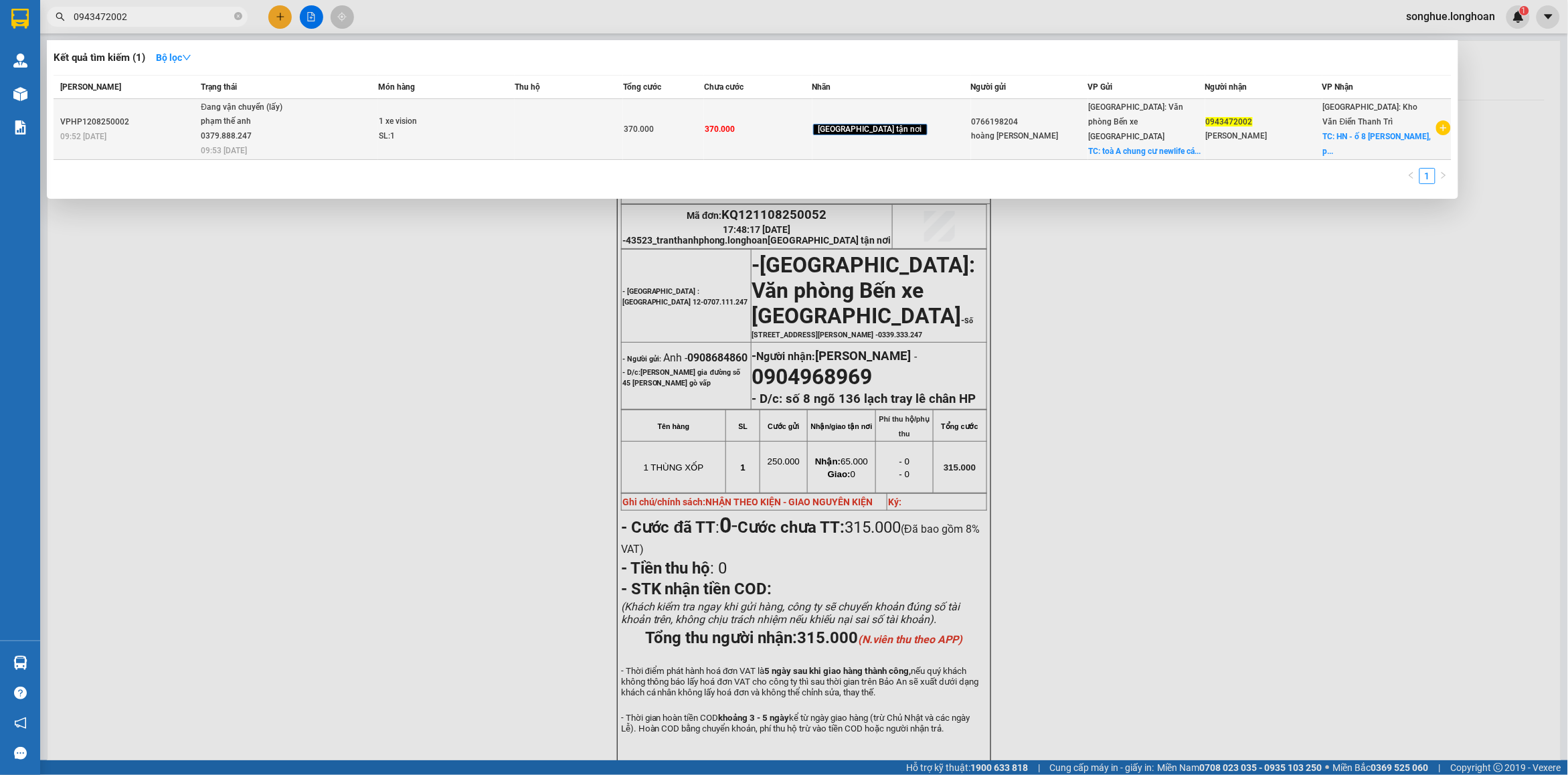
click at [229, 136] on div "phạm thế anh 0379.888.247" at bounding box center [251, 129] width 101 height 29
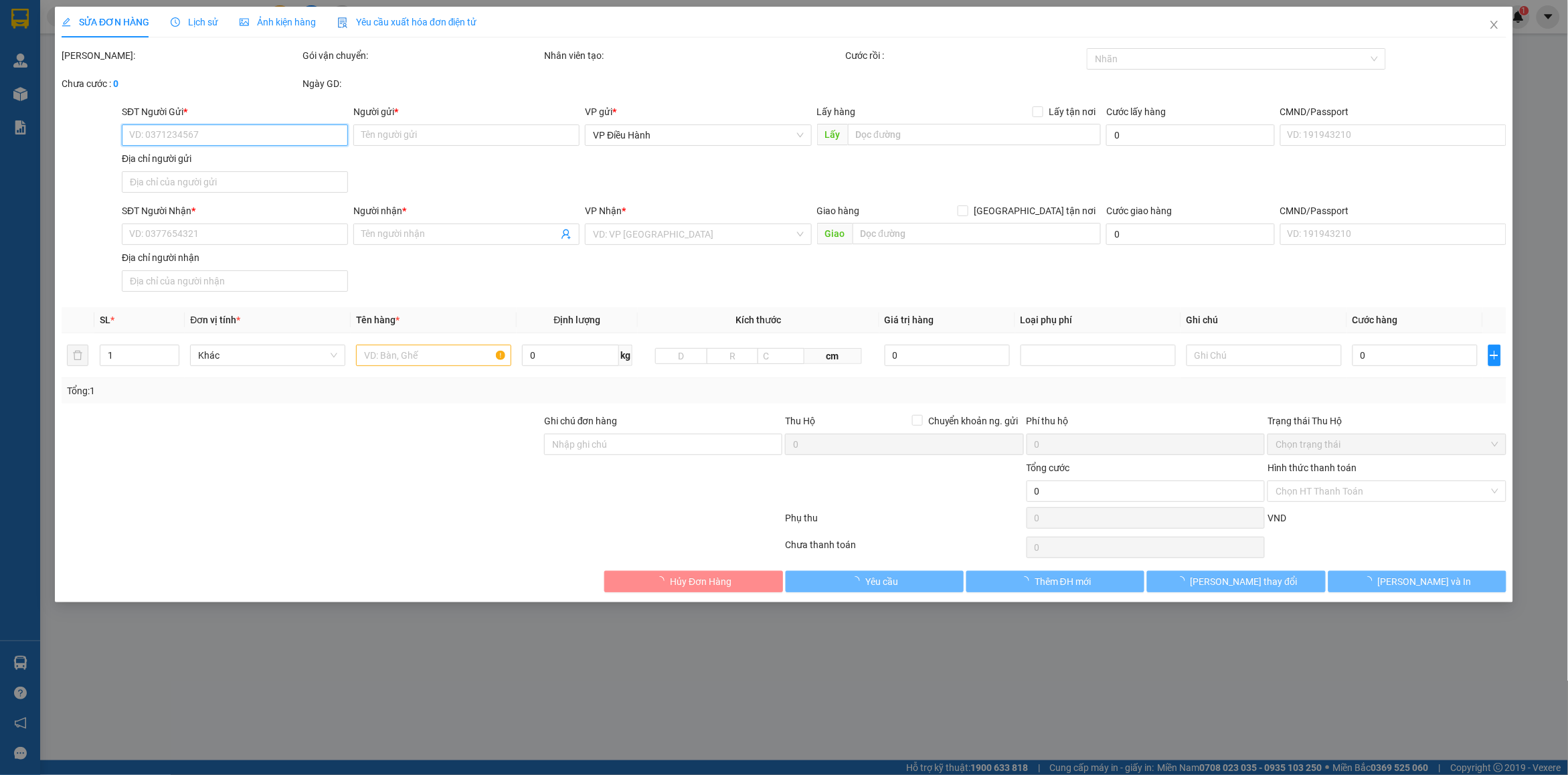
type input "0766198204"
type input "hoàng [PERSON_NAME]"
checkbox input "true"
type input "toà A chung cư newlife cái dăm hạ long"
type input "0943472002"
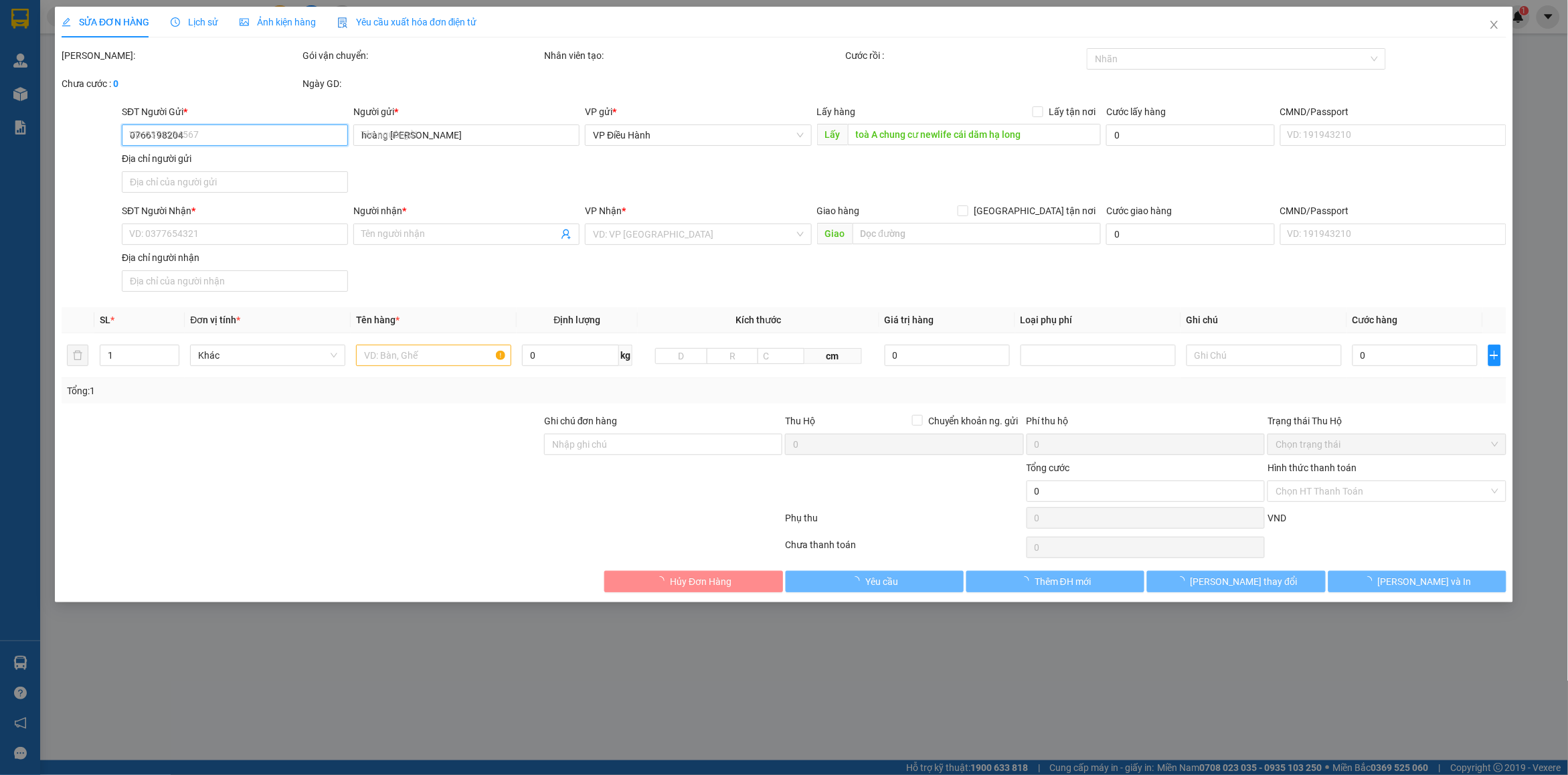
type input "[PERSON_NAME]"
checkbox input "true"
type input "HN - ố 8 [PERSON_NAME], [GEOGRAPHIC_DATA], [GEOGRAPHIC_DATA]"
type input "370.000"
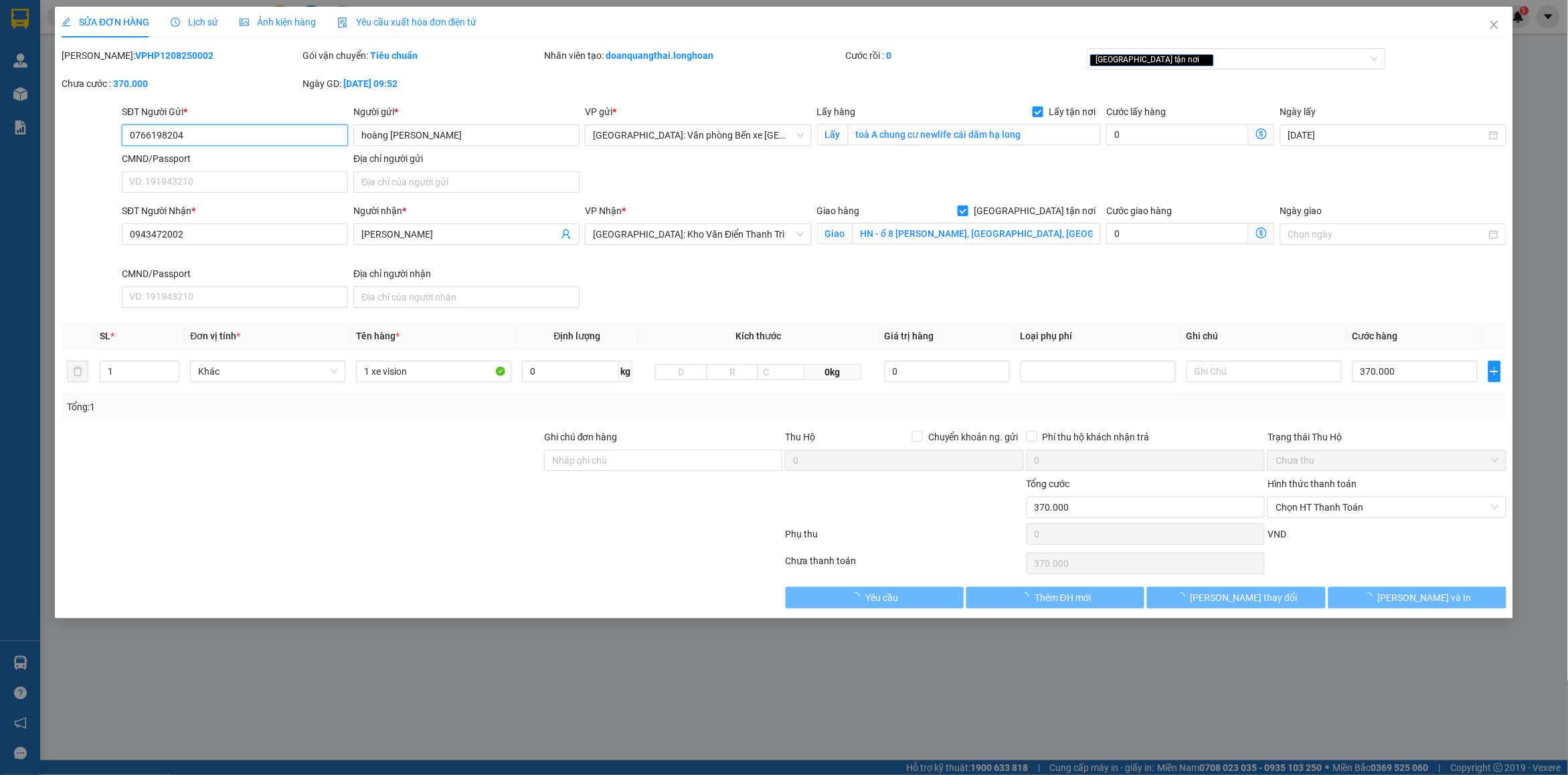
click at [252, 139] on input "0766198204" at bounding box center [235, 135] width 227 height 21
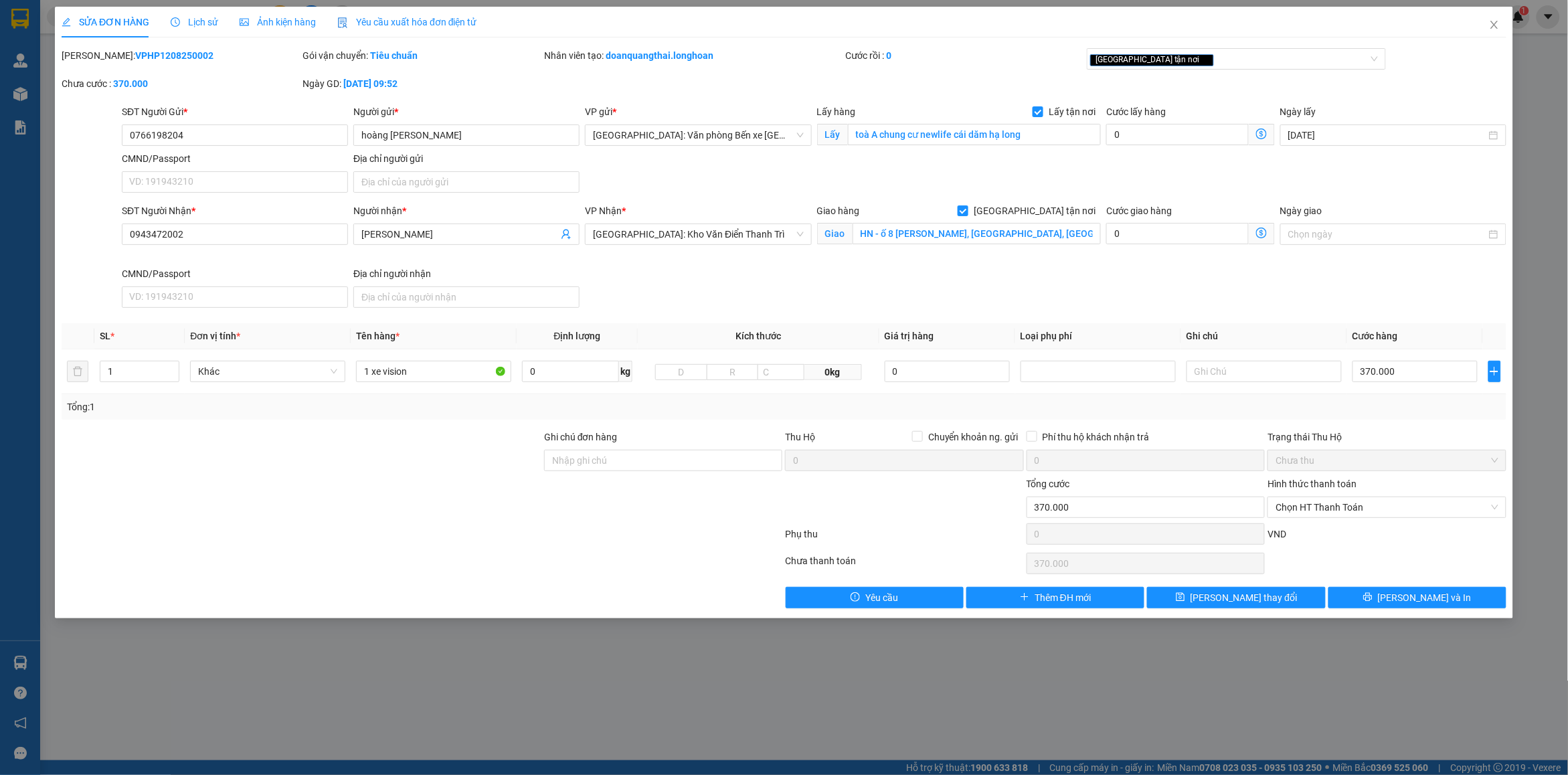
click at [202, 24] on span "Lịch sử" at bounding box center [195, 22] width 48 height 11
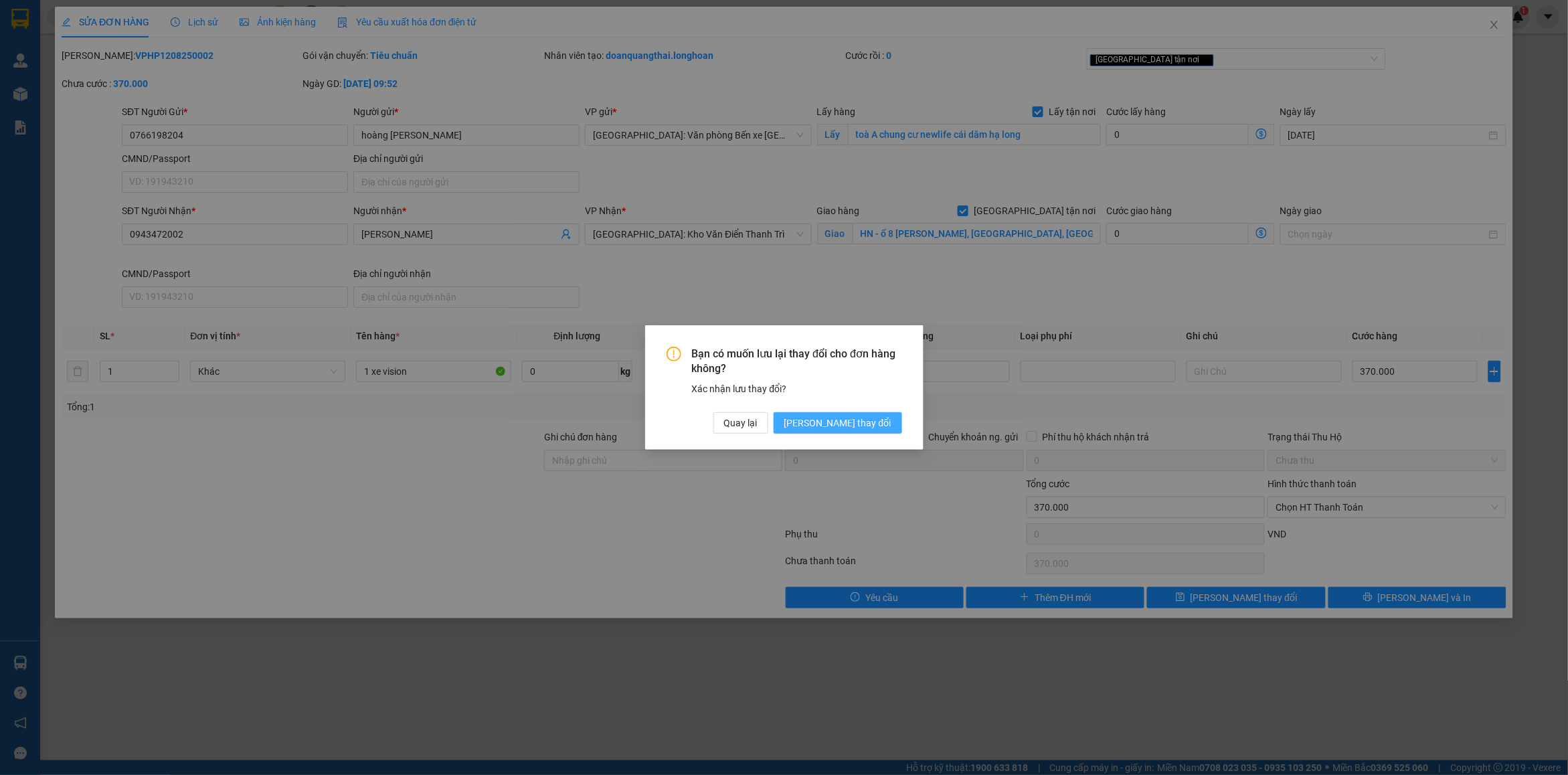
click at [854, 416] on span "[PERSON_NAME] thay đổi" at bounding box center [837, 423] width 107 height 15
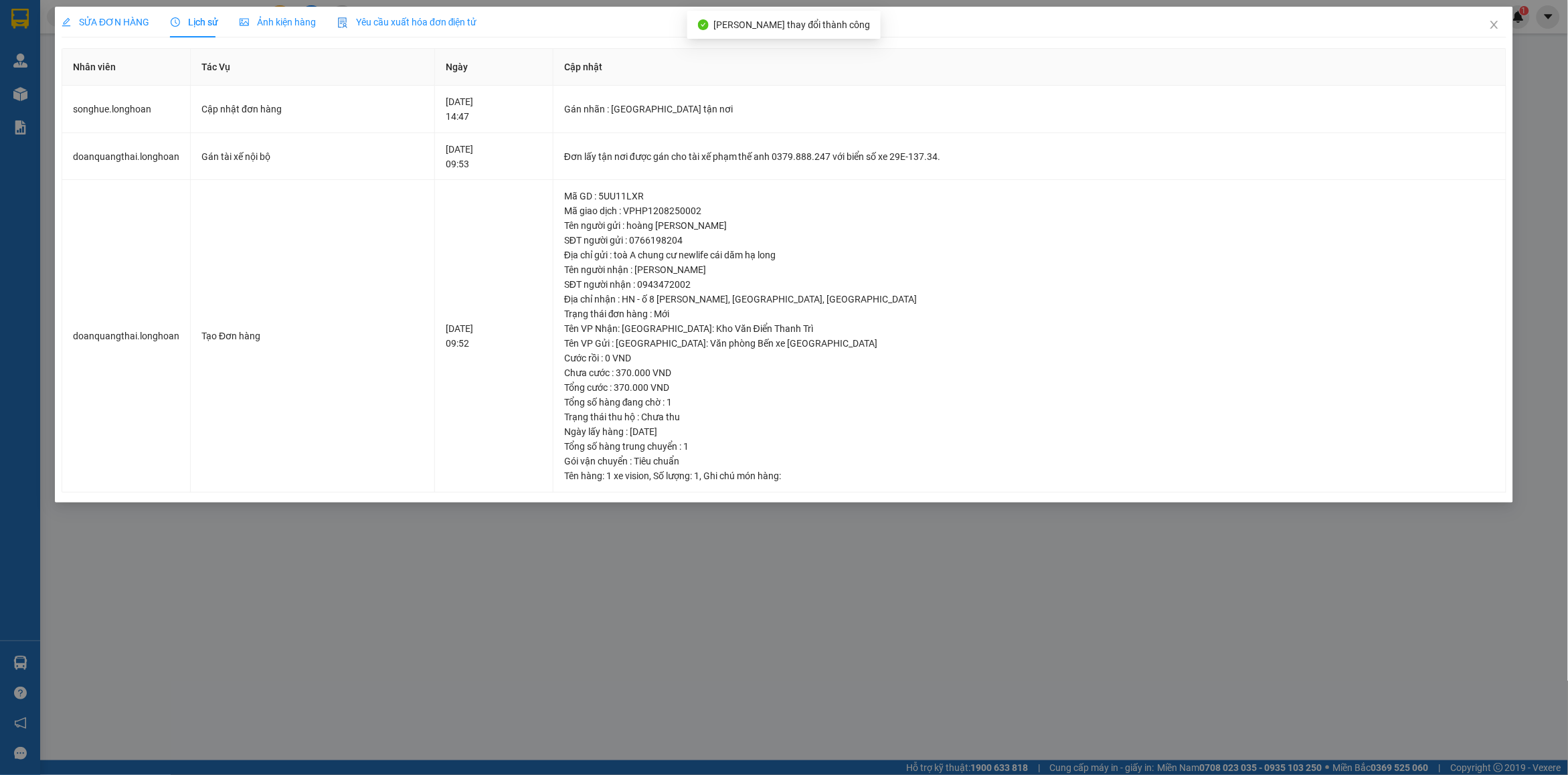
click at [758, 155] on div "Đơn lấy tận nơi được gán cho tài xế phạm thế anh 0379.888.247 với biển số xe 29…" at bounding box center [1029, 156] width 931 height 15
copy div "Đơn lấy tận nơi được gán cho tài xế phạm thế anh 0379.888.247 với biển số xe 29…"
